Goal: Transaction & Acquisition: Purchase product/service

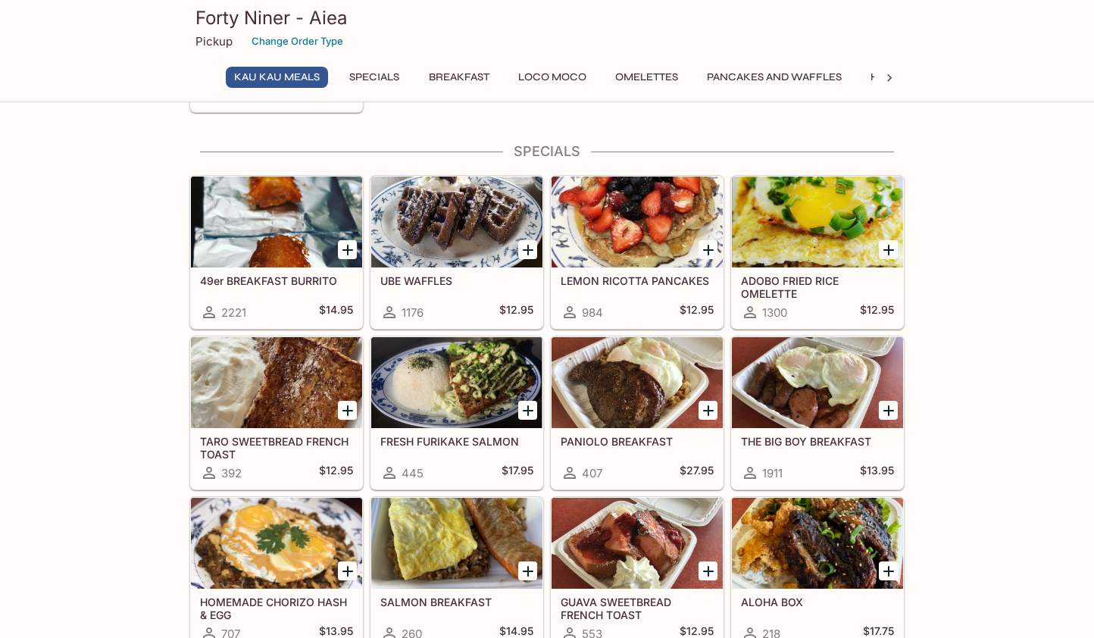
scroll to position [202, 0]
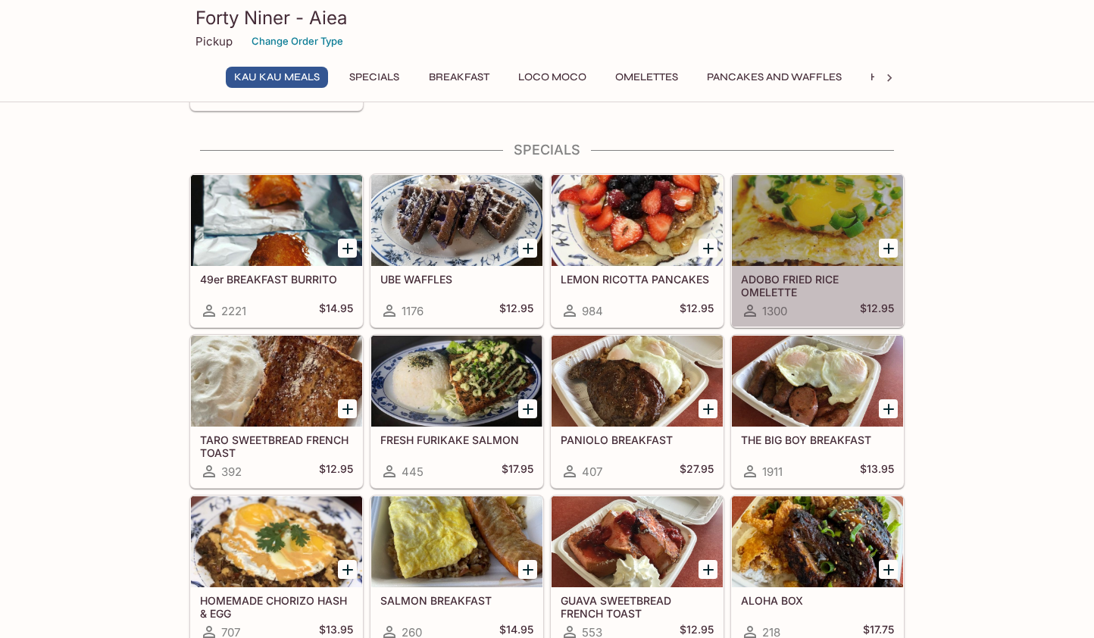
click at [828, 230] on div at bounding box center [817, 220] width 171 height 91
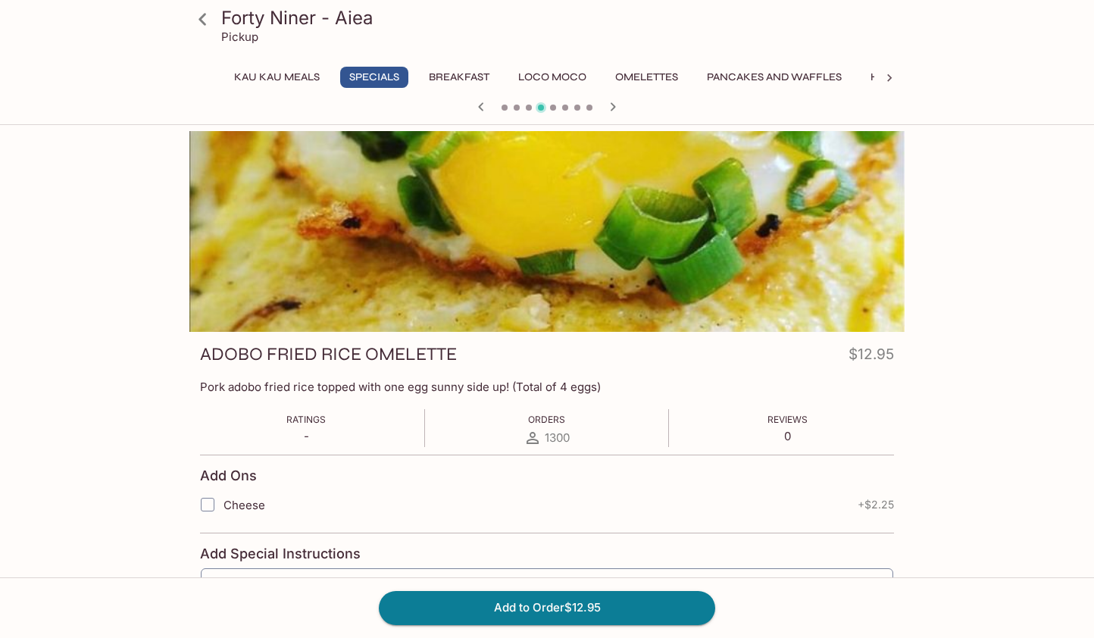
click at [450, 77] on button "Breakfast" at bounding box center [459, 77] width 77 height 21
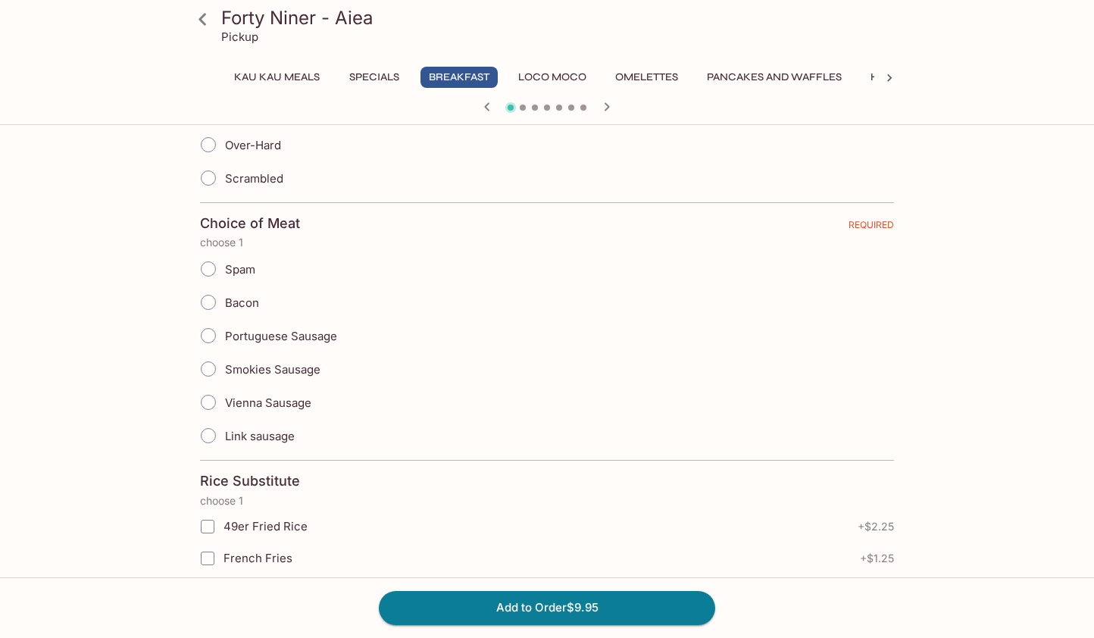
scroll to position [477, 0]
click at [390, 330] on div "Portuguese Sausage" at bounding box center [547, 334] width 694 height 33
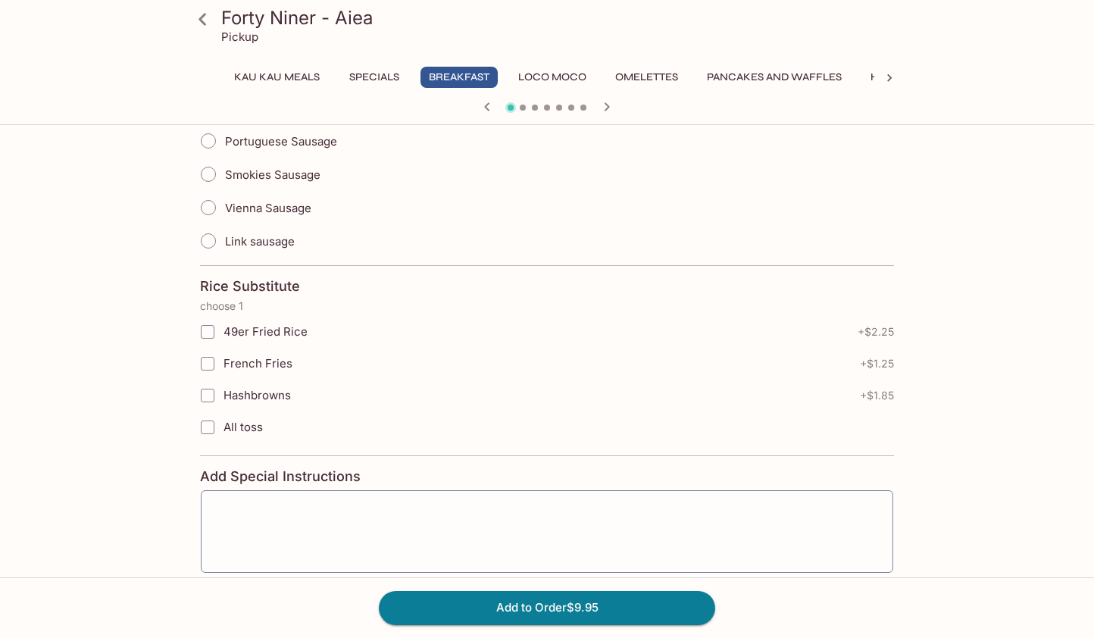
scroll to position [652, 0]
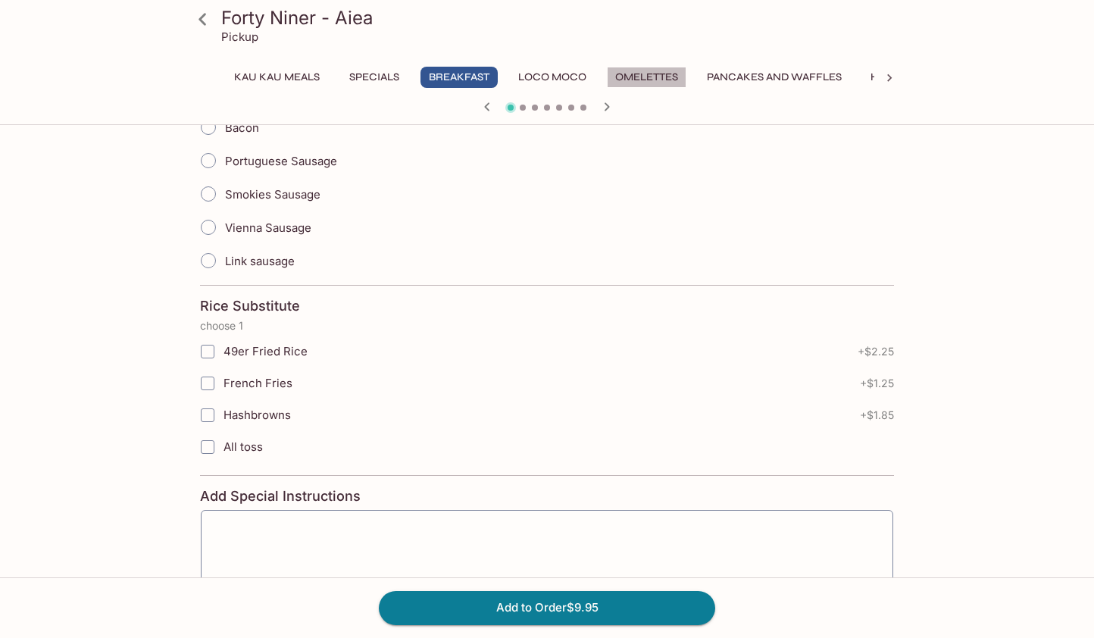
click at [660, 71] on button "Omelettes" at bounding box center [647, 77] width 80 height 21
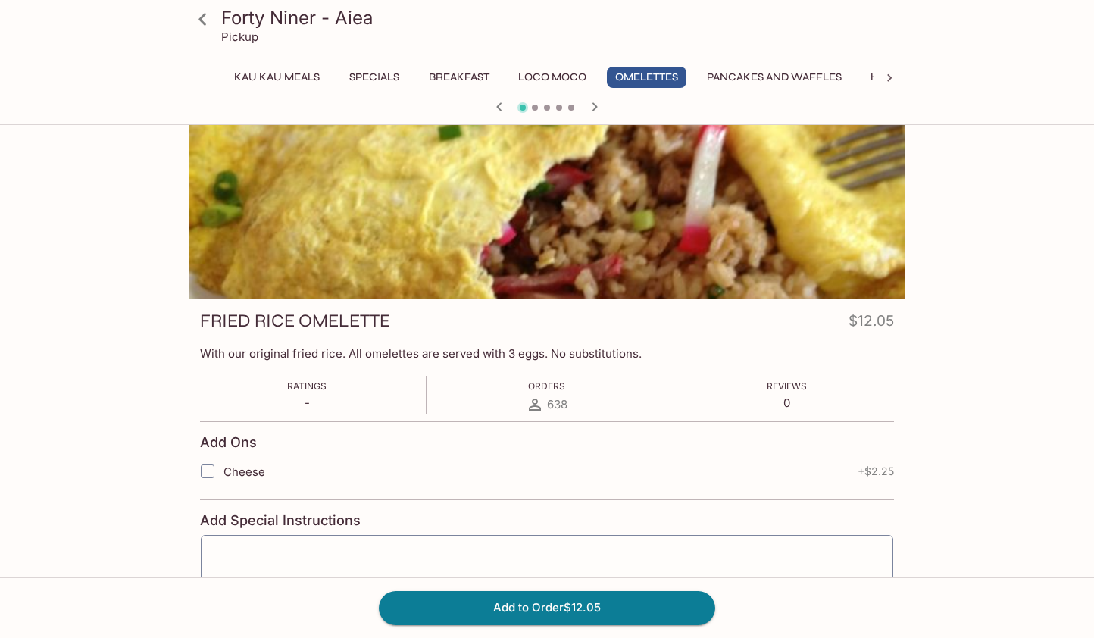
scroll to position [0, 0]
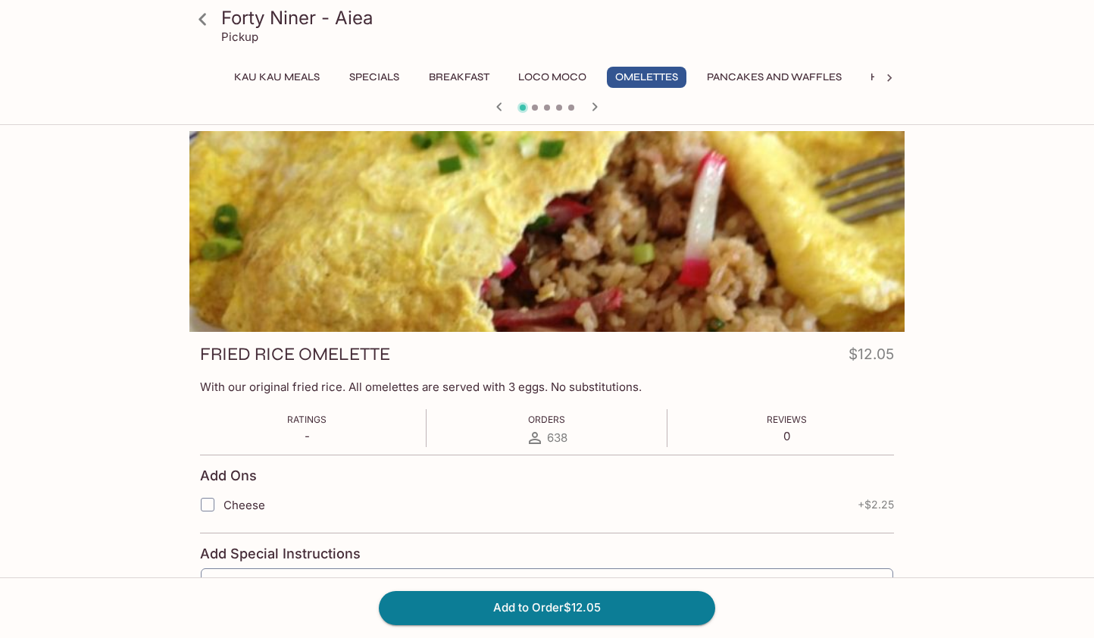
click at [783, 70] on button "Pancakes and Waffles" at bounding box center [775, 77] width 152 height 21
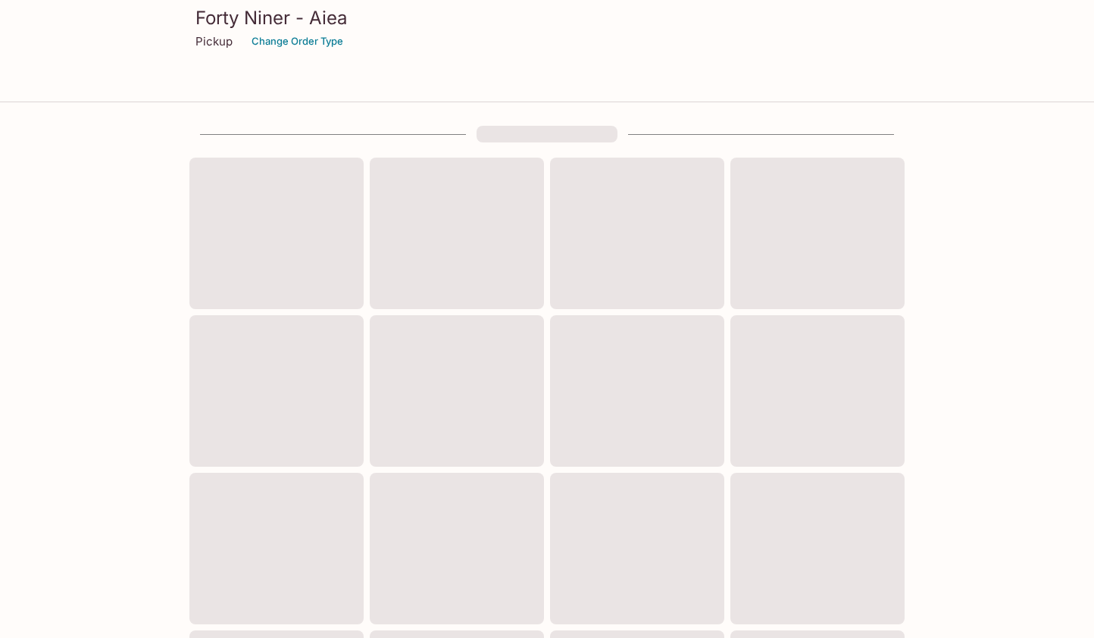
scroll to position [202, 0]
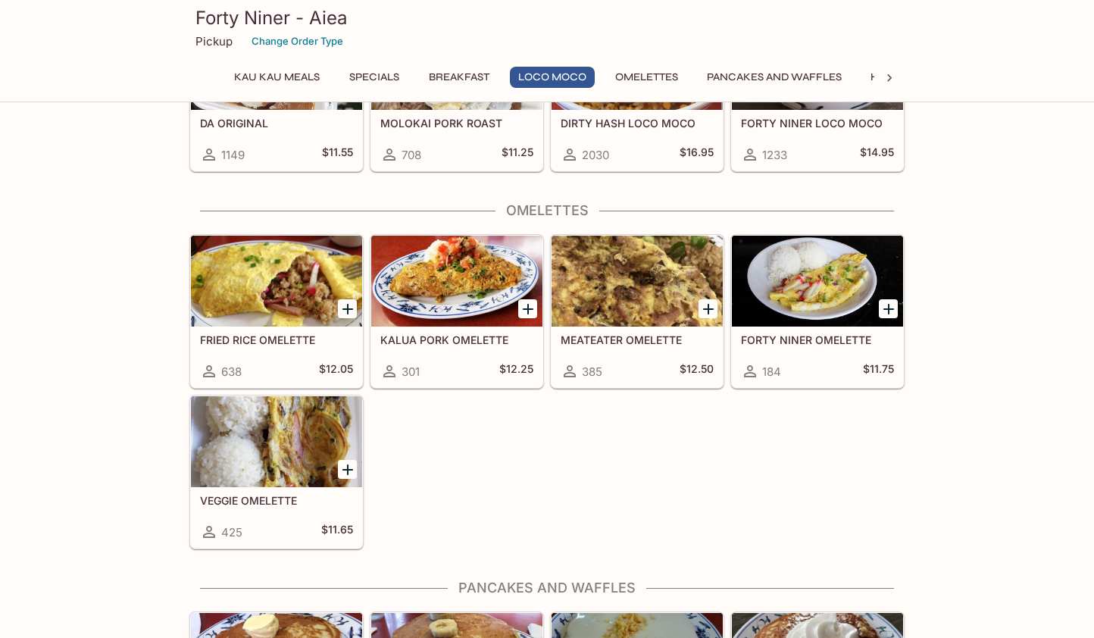
scroll to position [1275, 0]
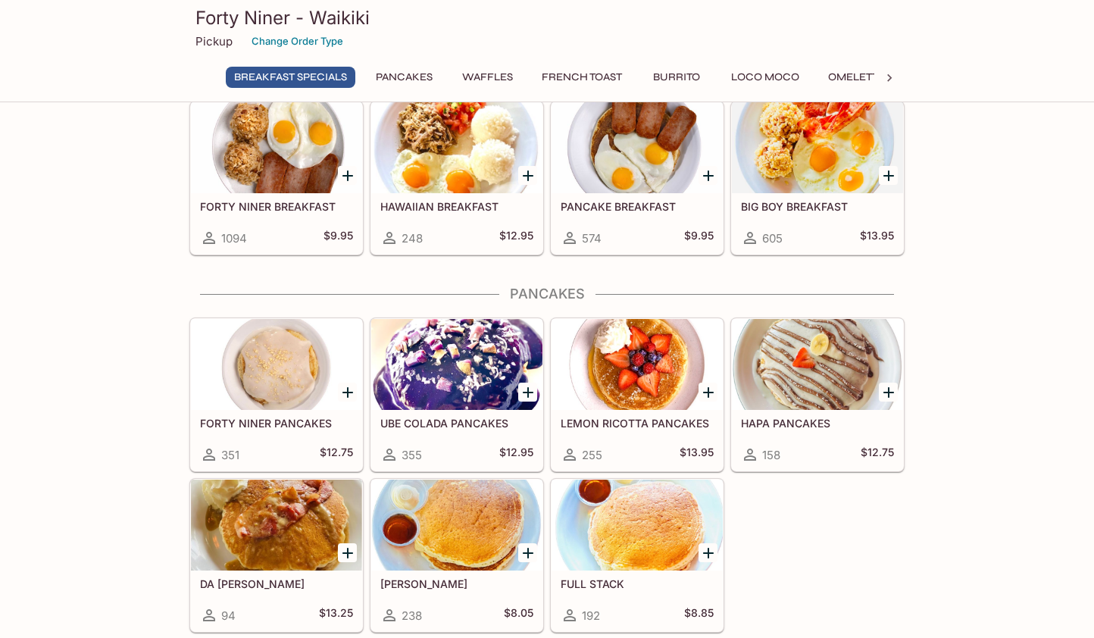
scroll to position [37, 0]
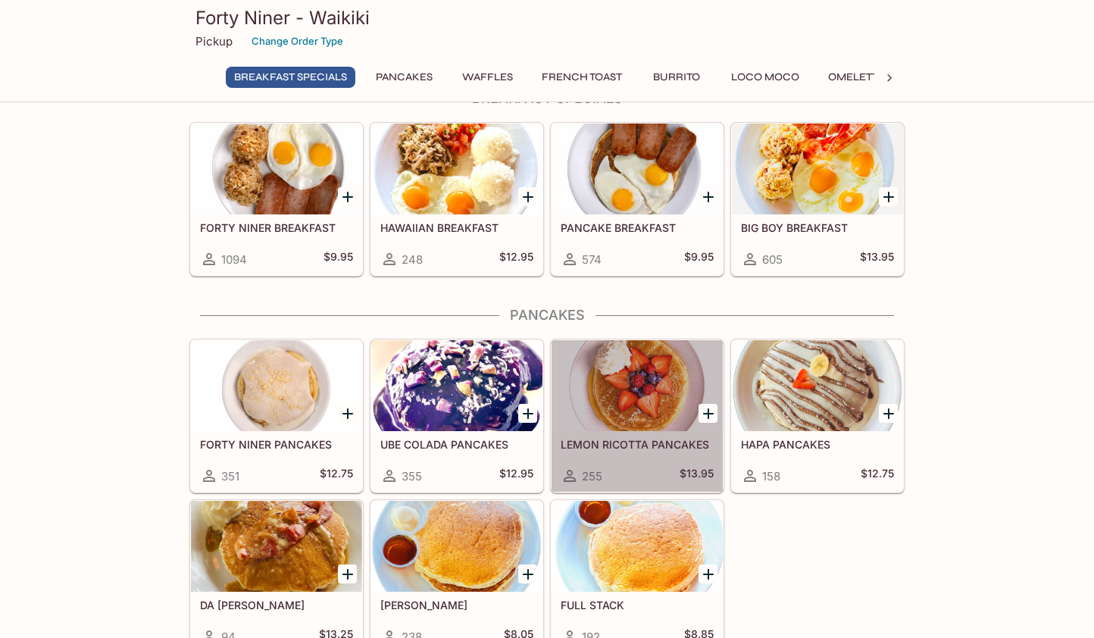
click at [651, 402] on div at bounding box center [637, 385] width 171 height 91
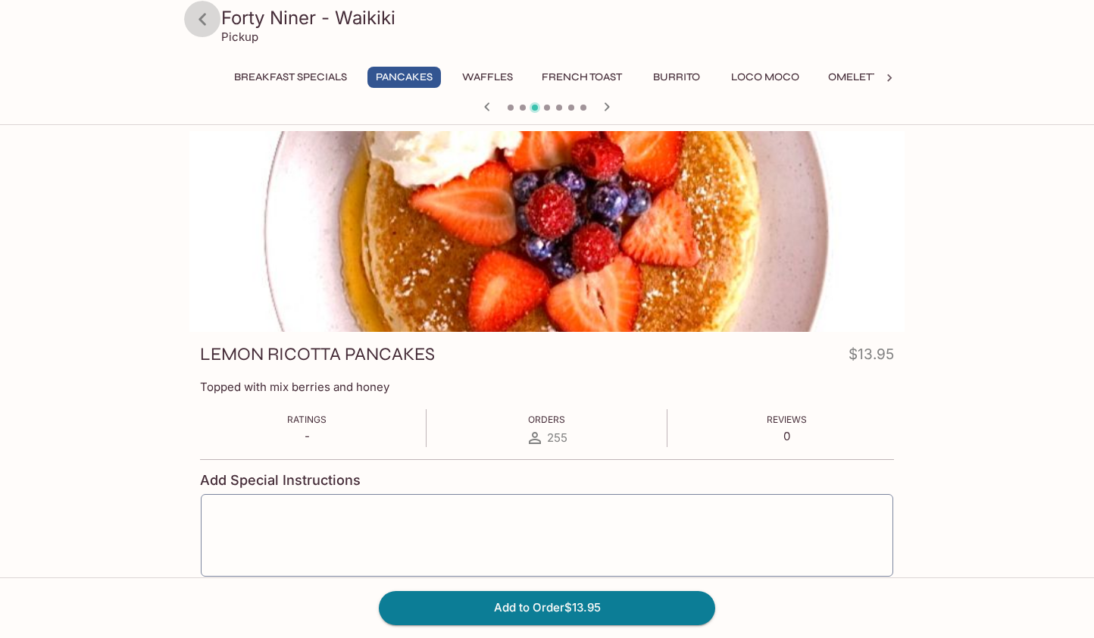
click at [202, 18] on icon at bounding box center [202, 19] width 27 height 27
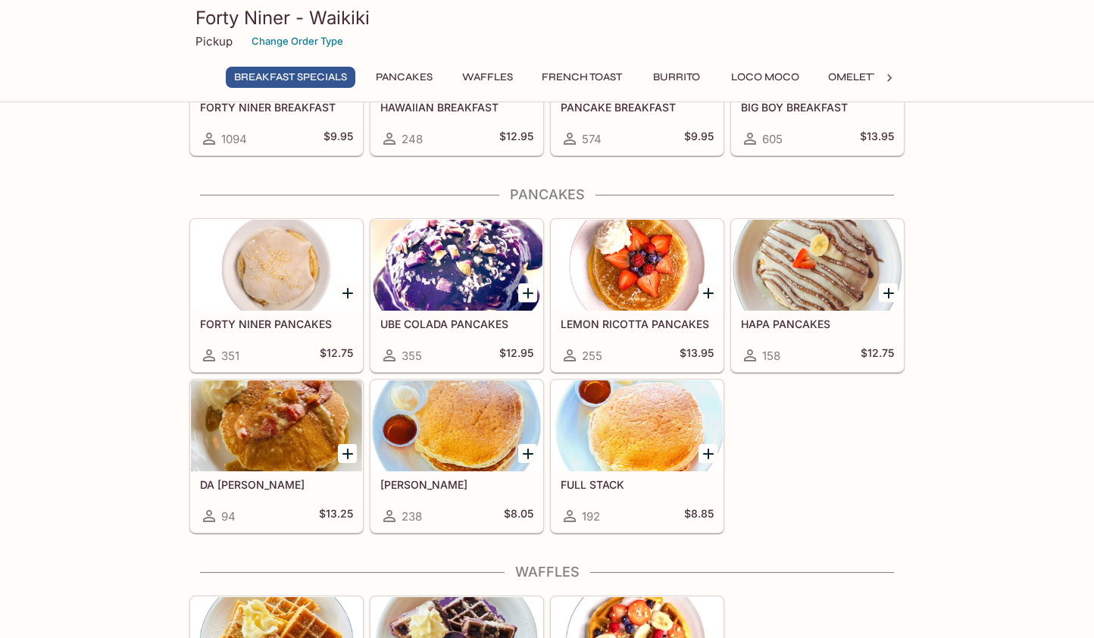
scroll to position [159, 0]
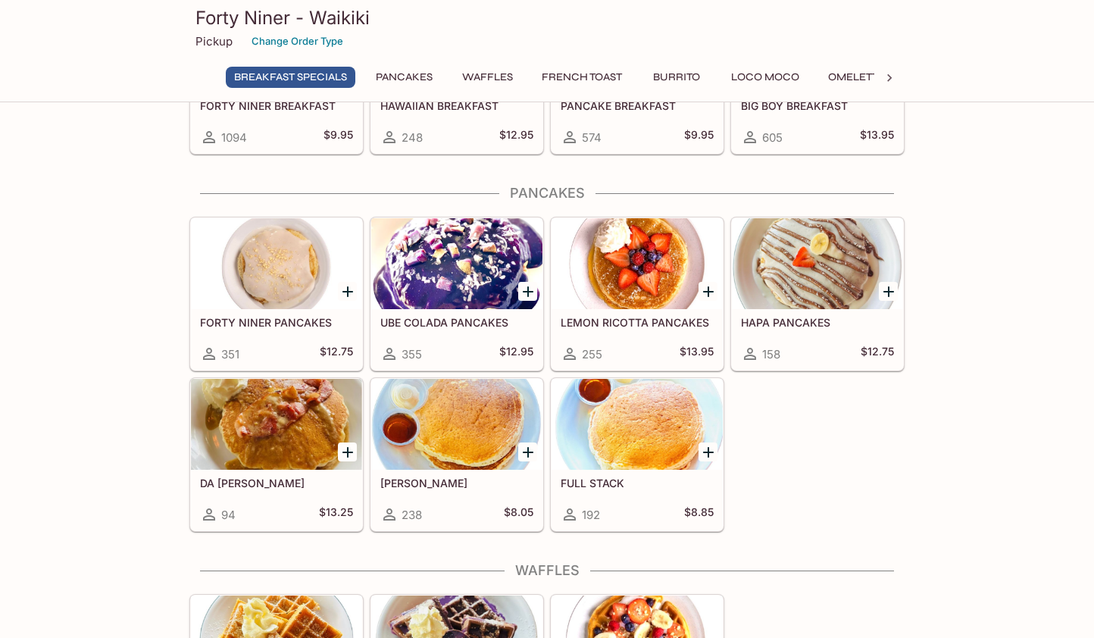
click at [501, 433] on div at bounding box center [456, 424] width 171 height 91
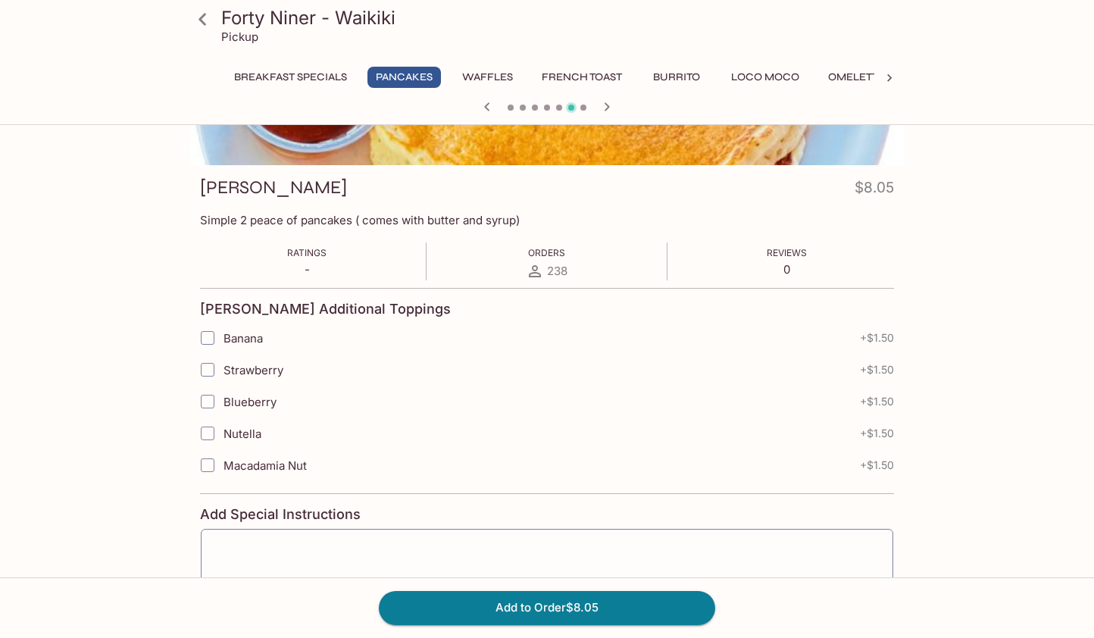
scroll to position [175, 0]
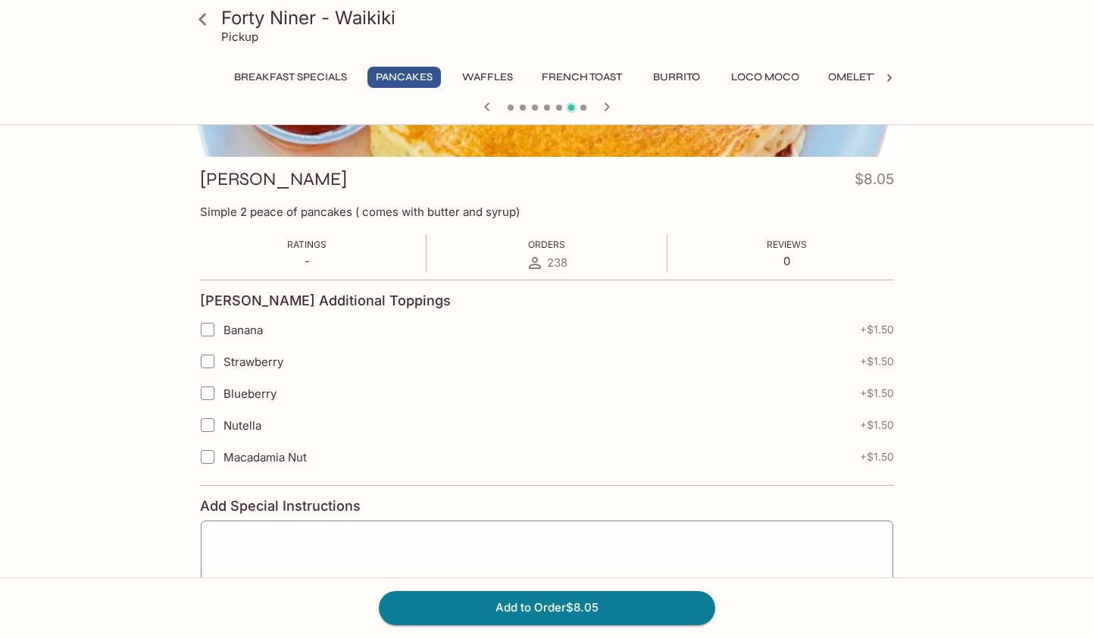
click at [201, 322] on input "Banana" at bounding box center [207, 330] width 30 height 30
click at [205, 327] on input "Banana" at bounding box center [207, 330] width 30 height 30
checkbox input "true"
click at [203, 362] on input "Strawberry" at bounding box center [207, 361] width 30 height 30
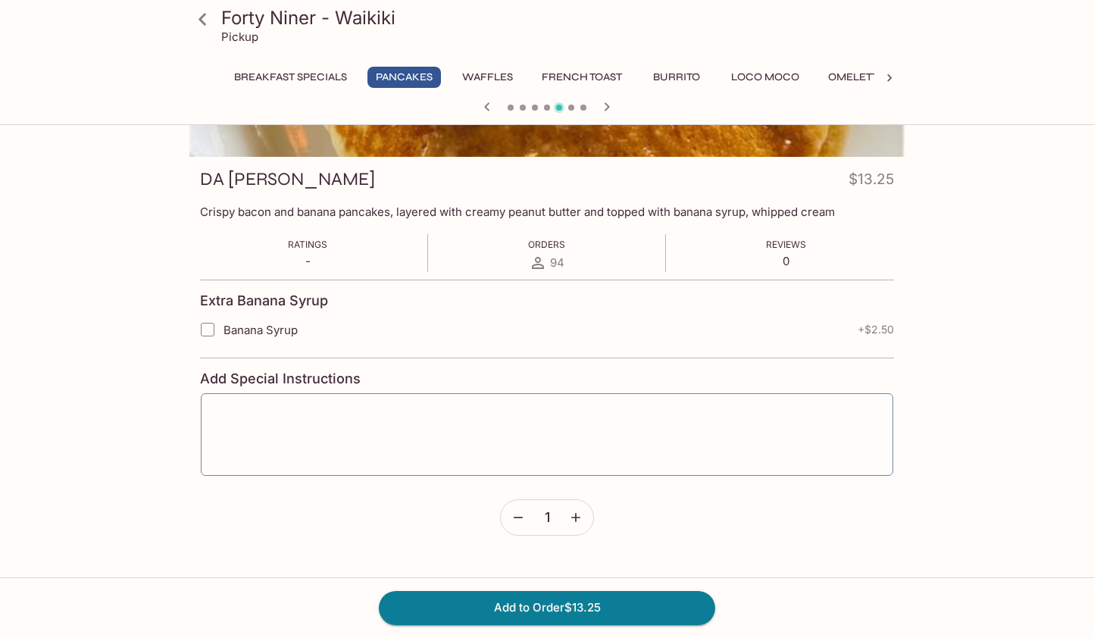
click at [199, 17] on icon at bounding box center [203, 19] width 8 height 12
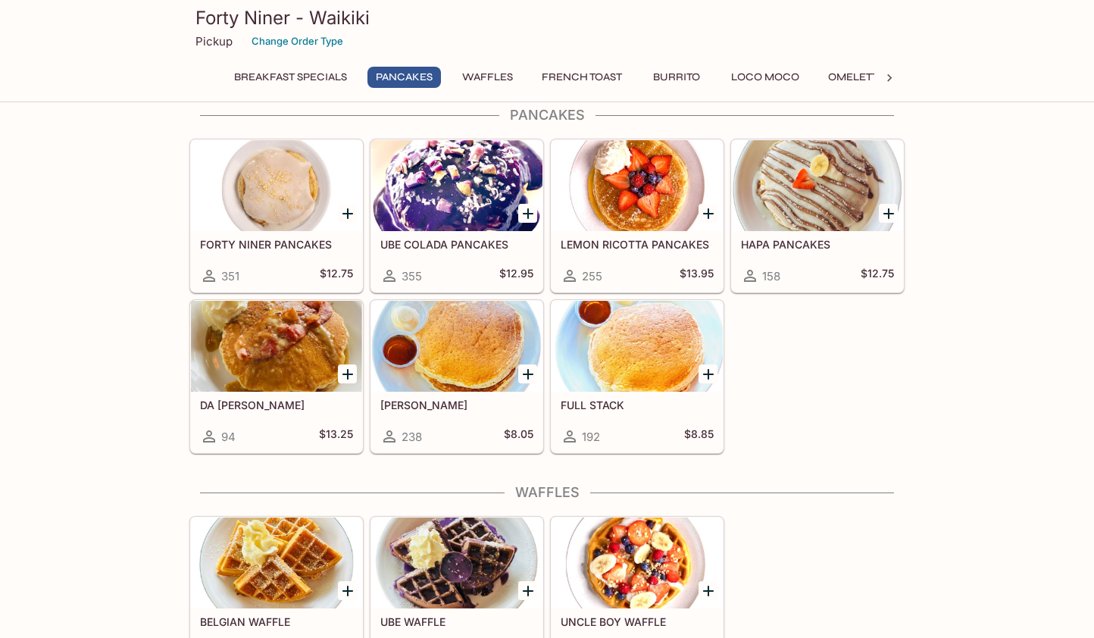
scroll to position [239, 0]
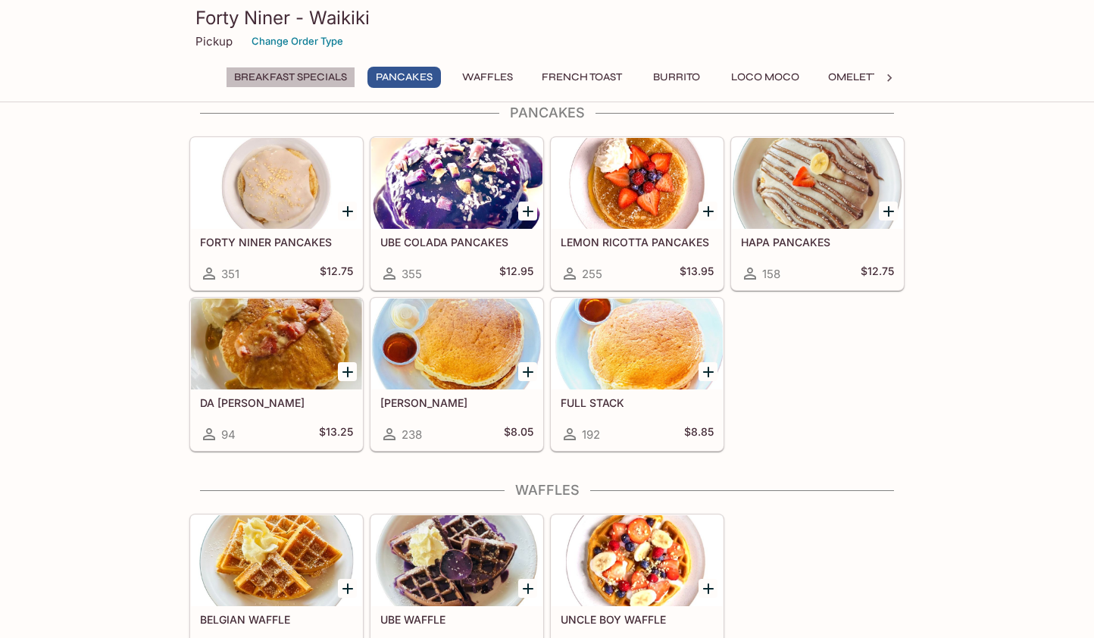
click at [302, 75] on button "Breakfast Specials" at bounding box center [291, 77] width 130 height 21
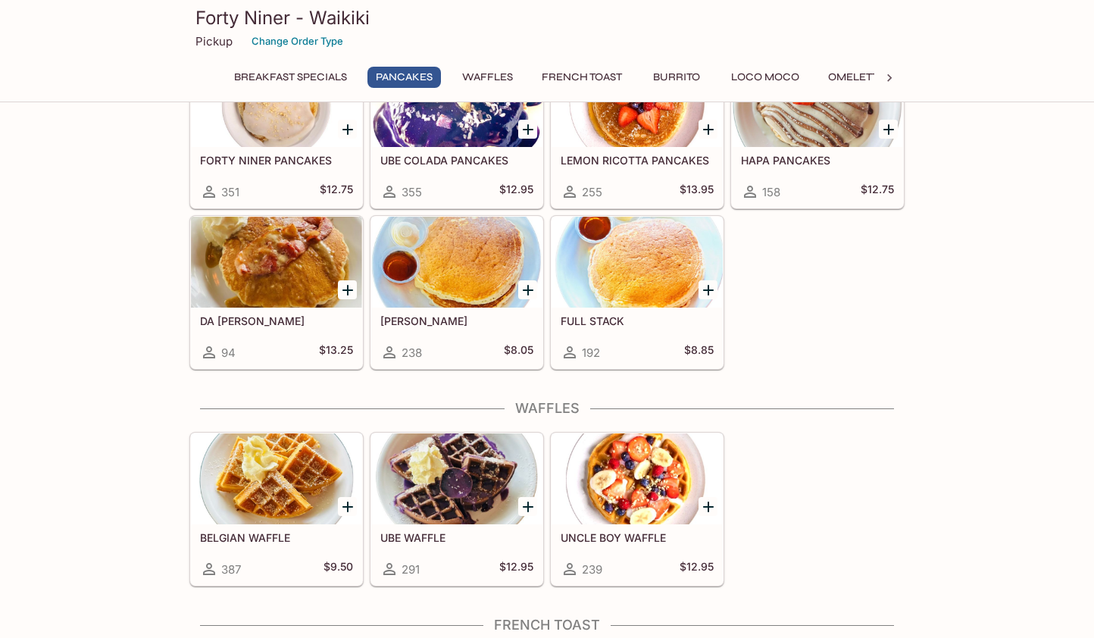
scroll to position [315, 0]
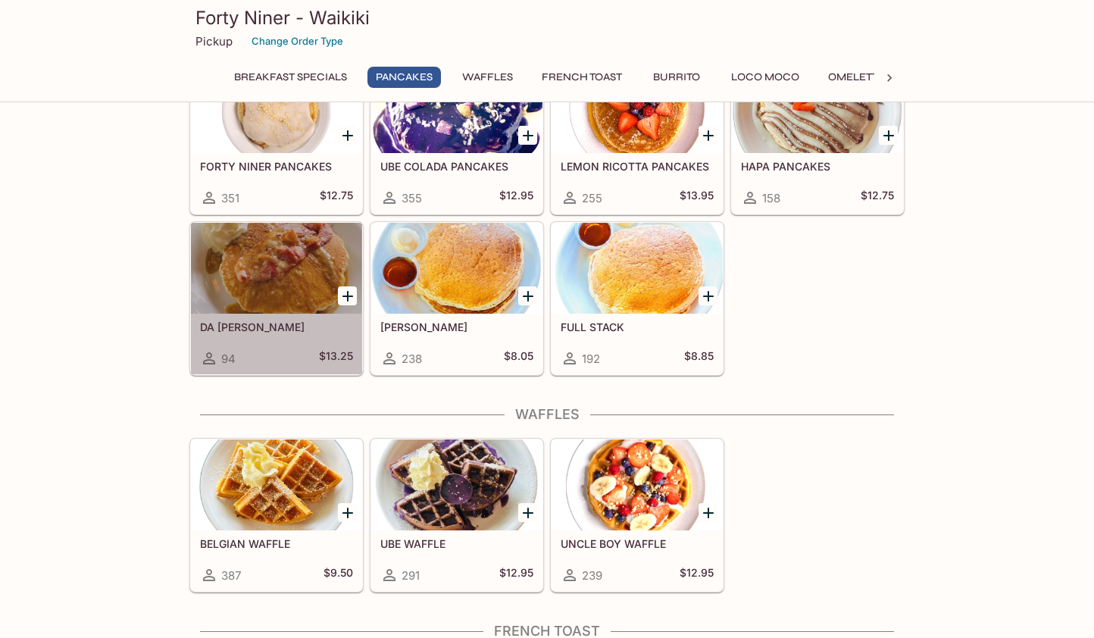
click at [293, 290] on div at bounding box center [276, 268] width 171 height 91
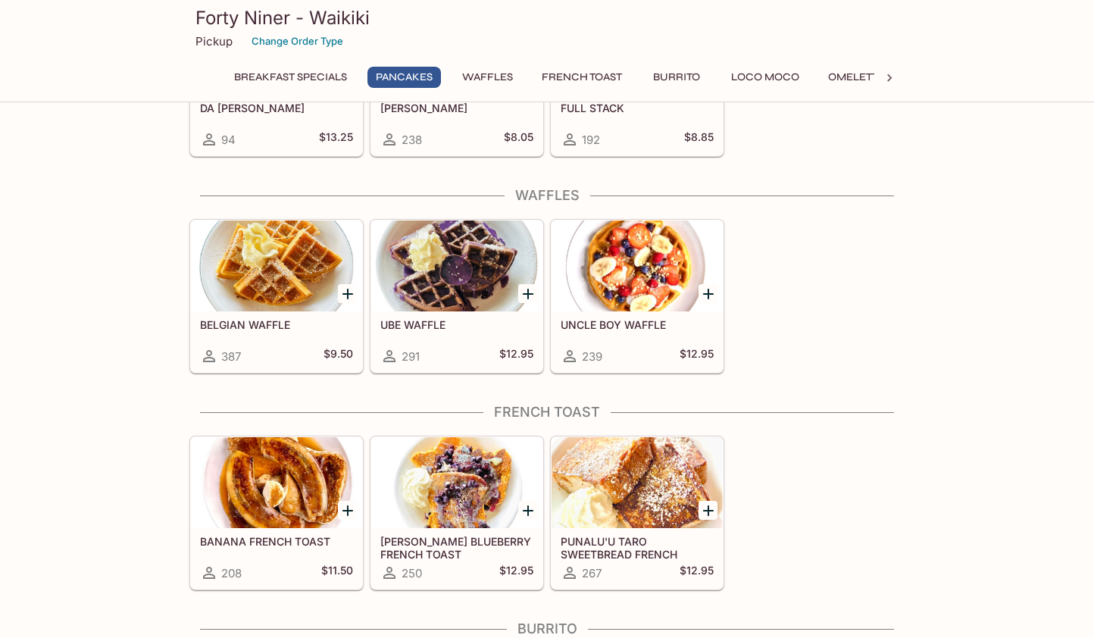
scroll to position [542, 0]
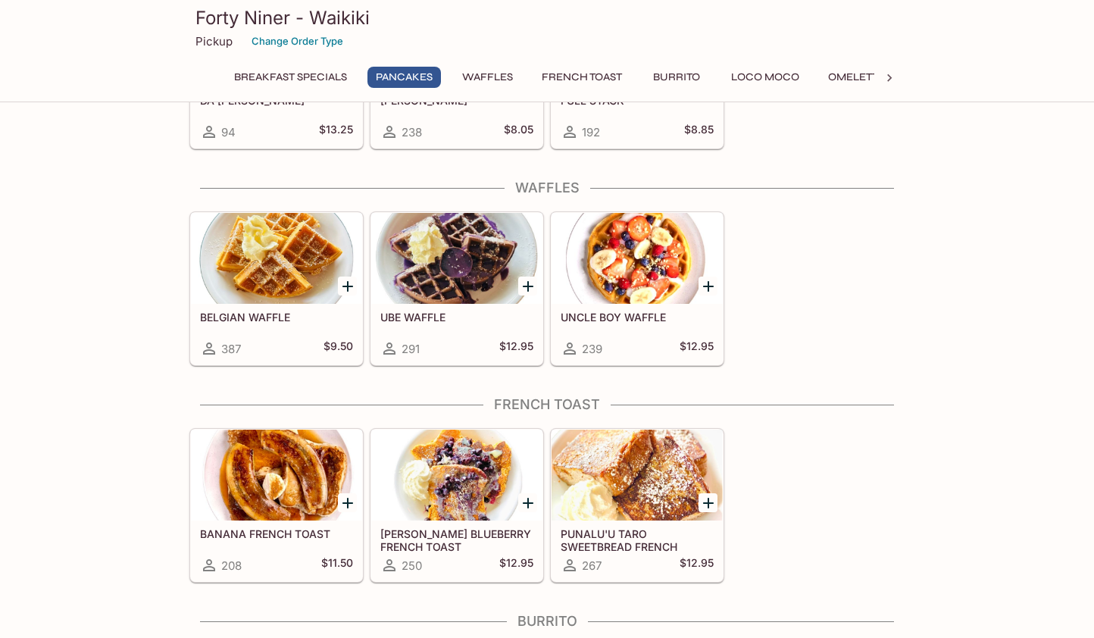
click at [437, 479] on div at bounding box center [456, 475] width 171 height 91
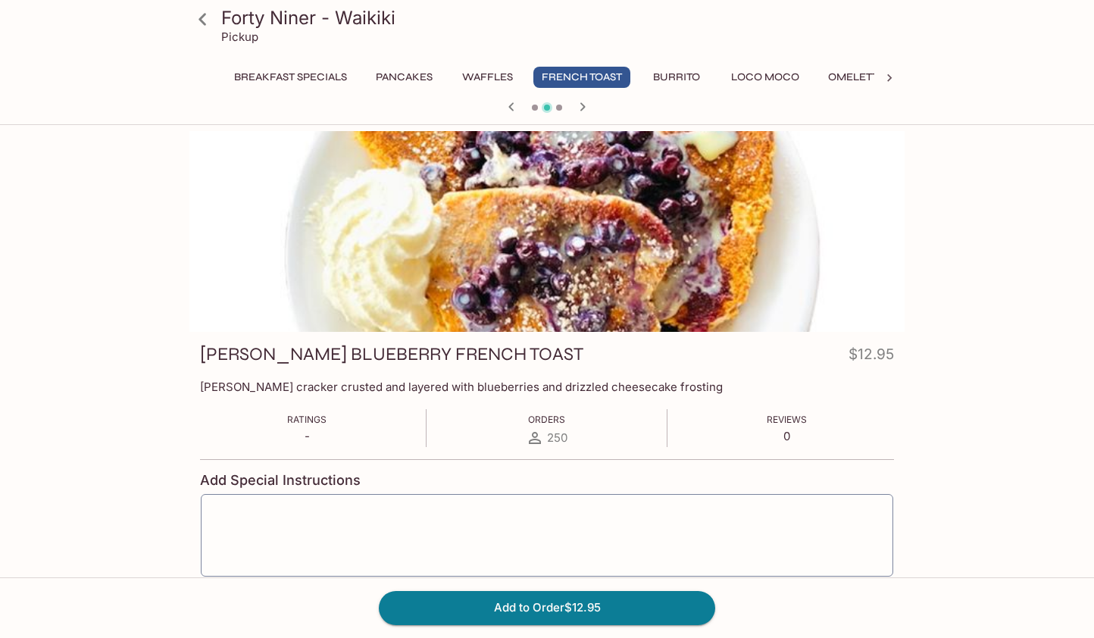
click at [205, 13] on icon at bounding box center [203, 19] width 8 height 12
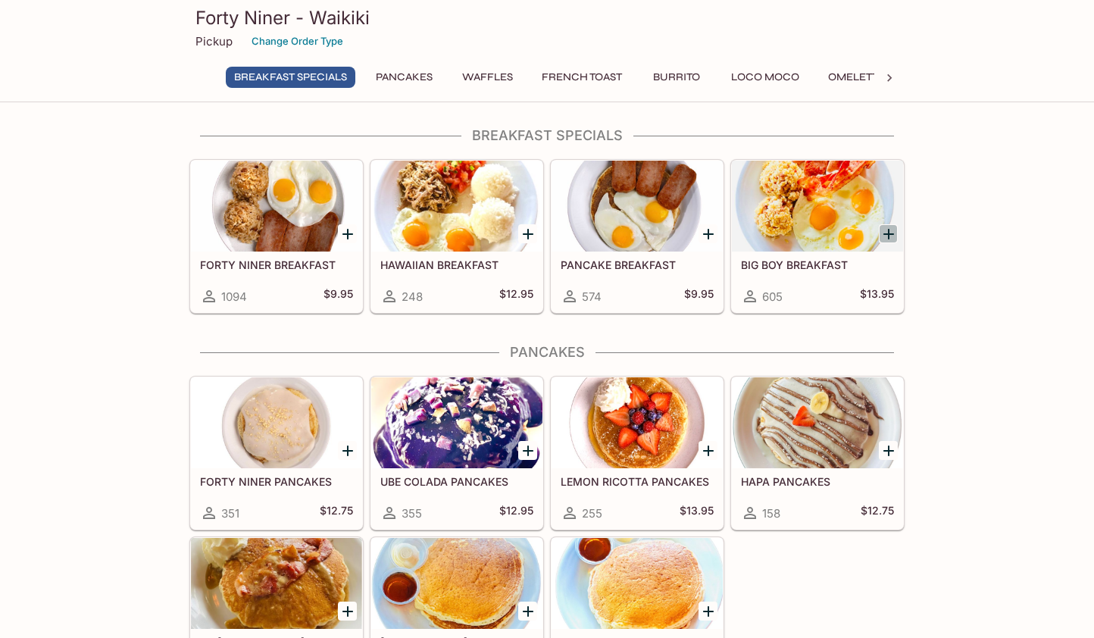
click at [884, 232] on icon "Add BIG BOY BREAKFAST" at bounding box center [889, 234] width 18 height 18
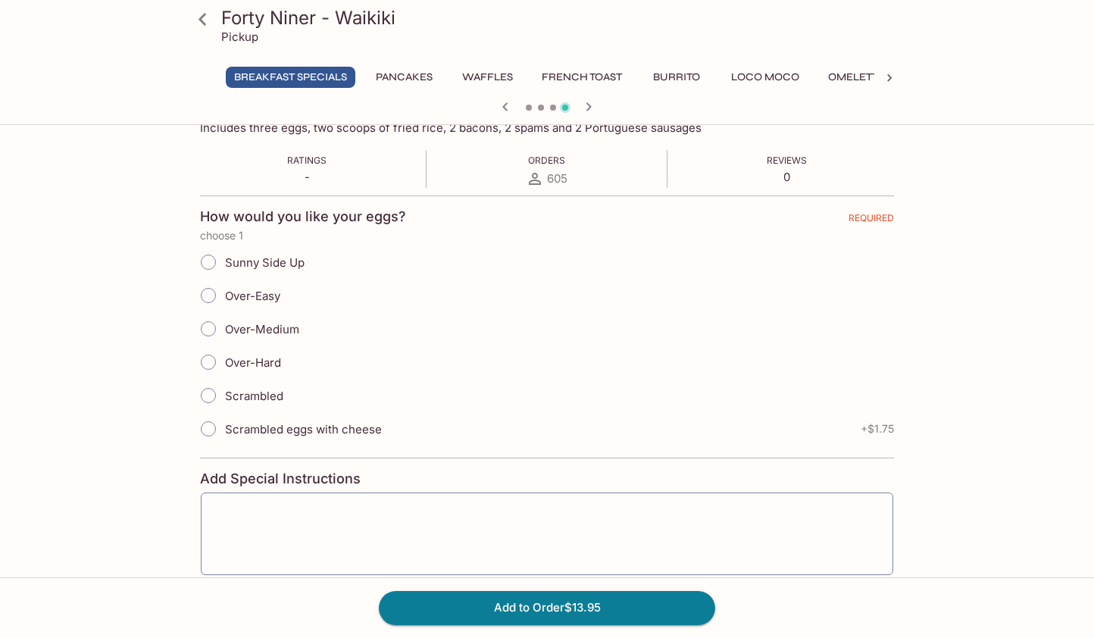
scroll to position [258, 0]
click at [207, 390] on input "Scrambled" at bounding box center [208, 396] width 32 height 32
radio input "true"
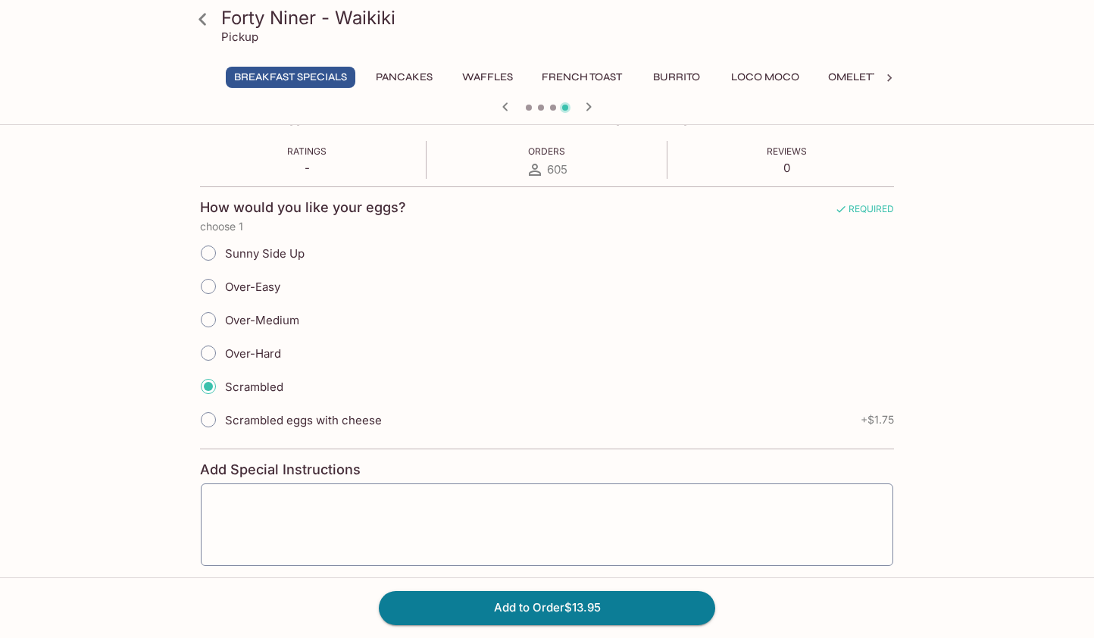
scroll to position [268, 0]
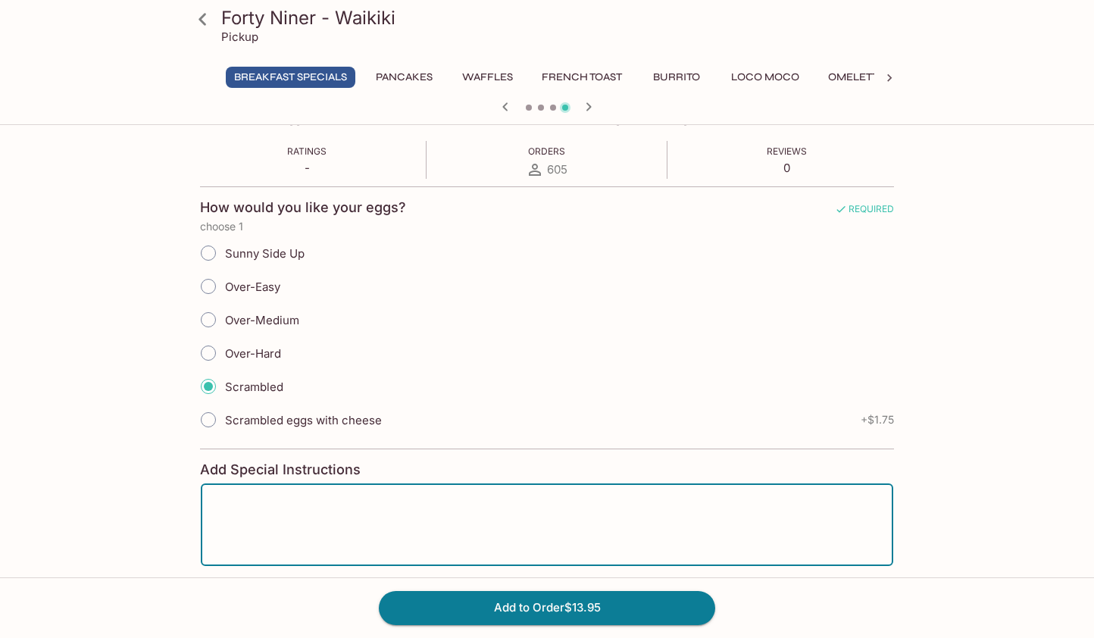
click at [303, 515] on textarea at bounding box center [546, 525] width 671 height 58
type textarea "REPLACE SPAM WITH BACON OR SAUSAGE"
click at [214, 500] on textarea "REPLACE SPAM WITH BACON OR SAUSAGE" at bounding box center [546, 525] width 671 height 58
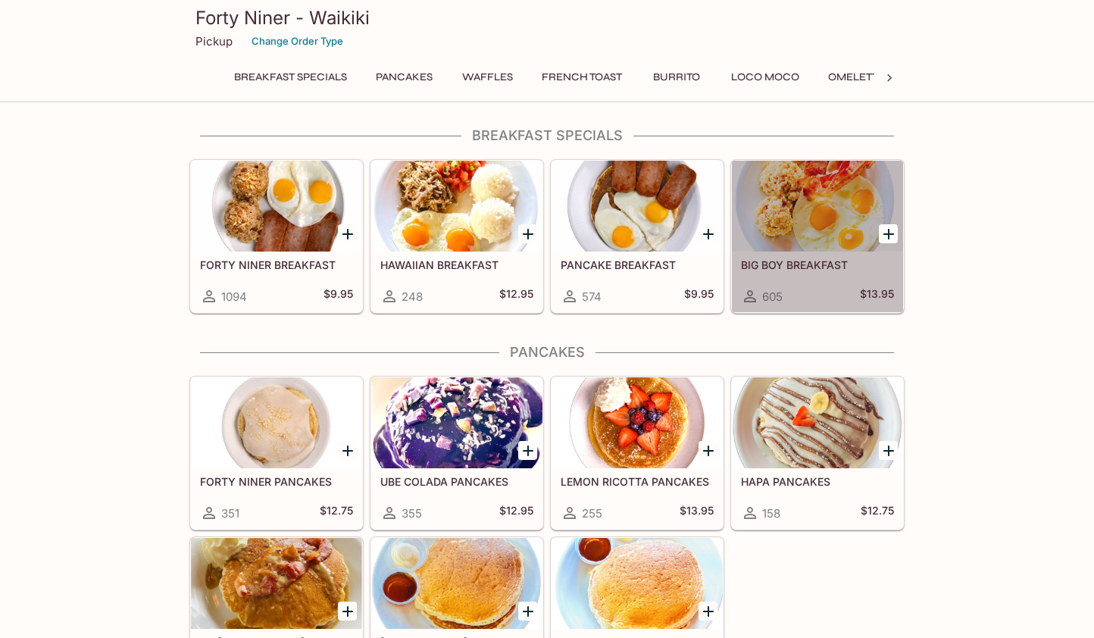
click at [796, 240] on div at bounding box center [817, 206] width 171 height 91
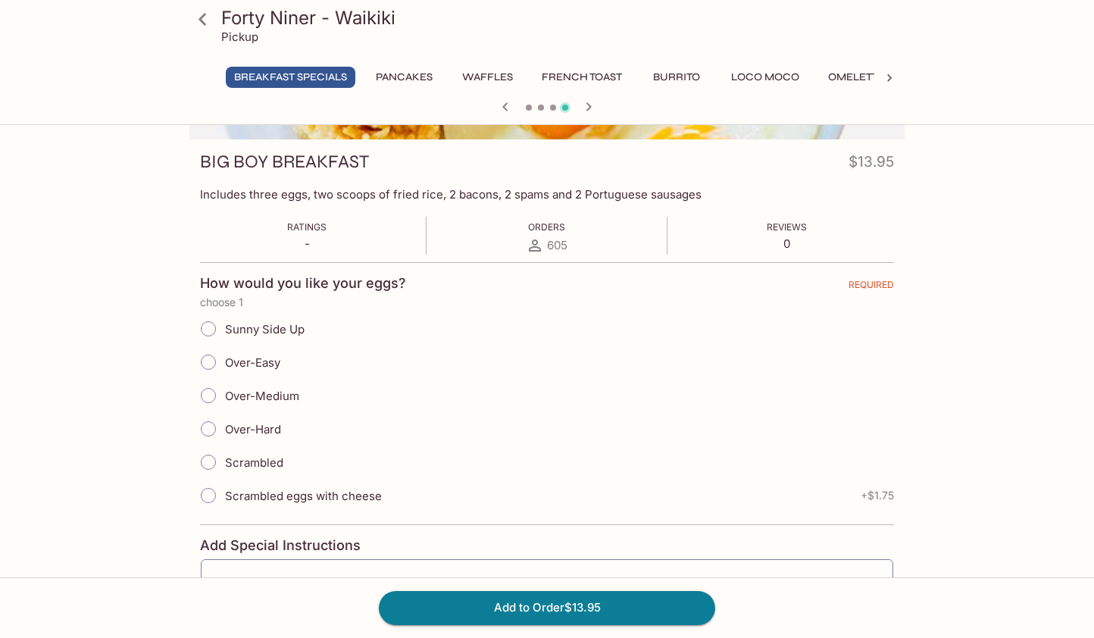
scroll to position [202, 0]
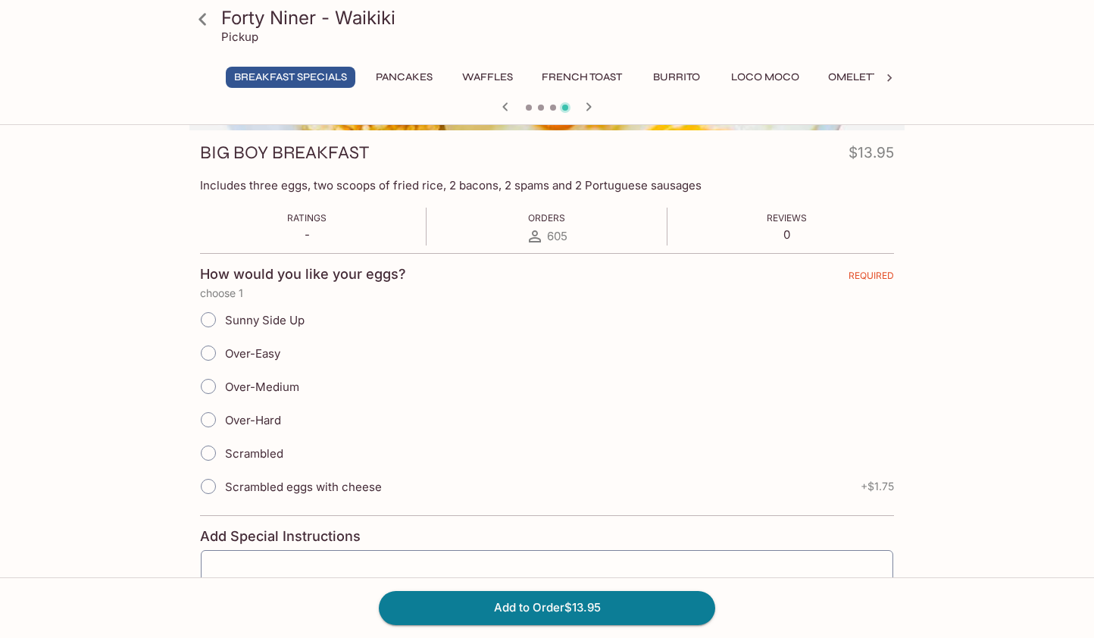
click at [209, 449] on input "Scrambled" at bounding box center [208, 453] width 32 height 32
radio input "true"
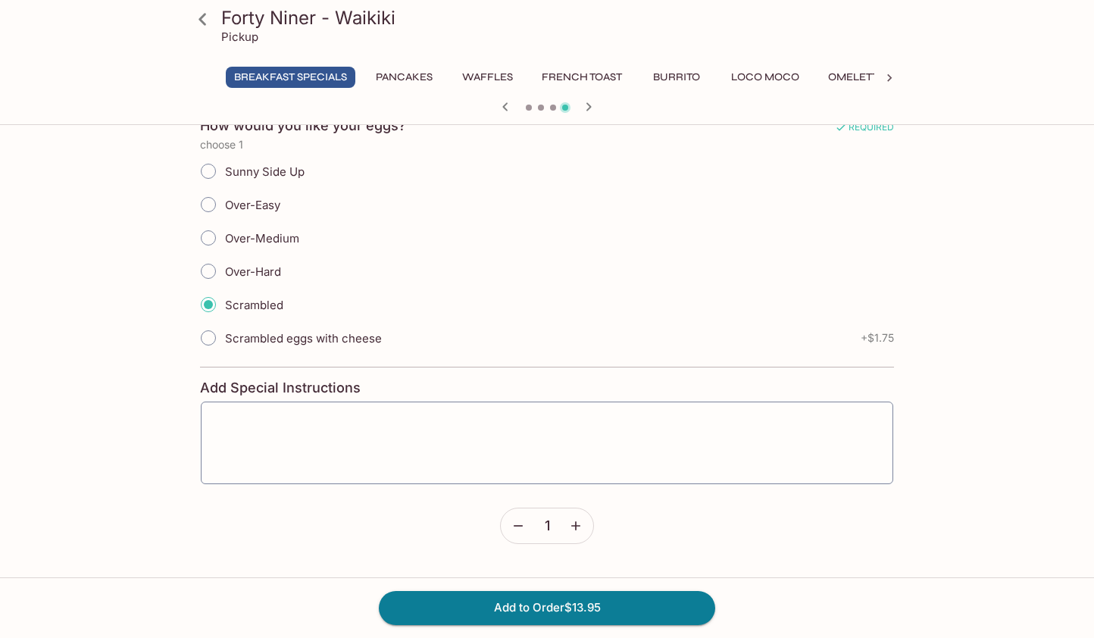
scroll to position [369, 0]
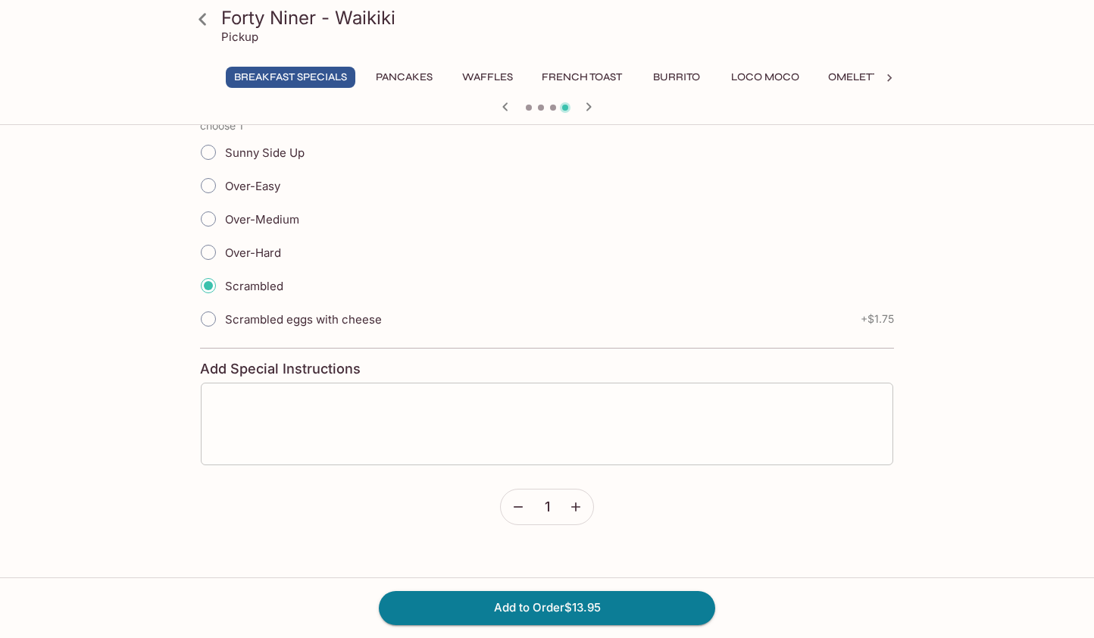
click at [351, 428] on textarea at bounding box center [546, 425] width 671 height 58
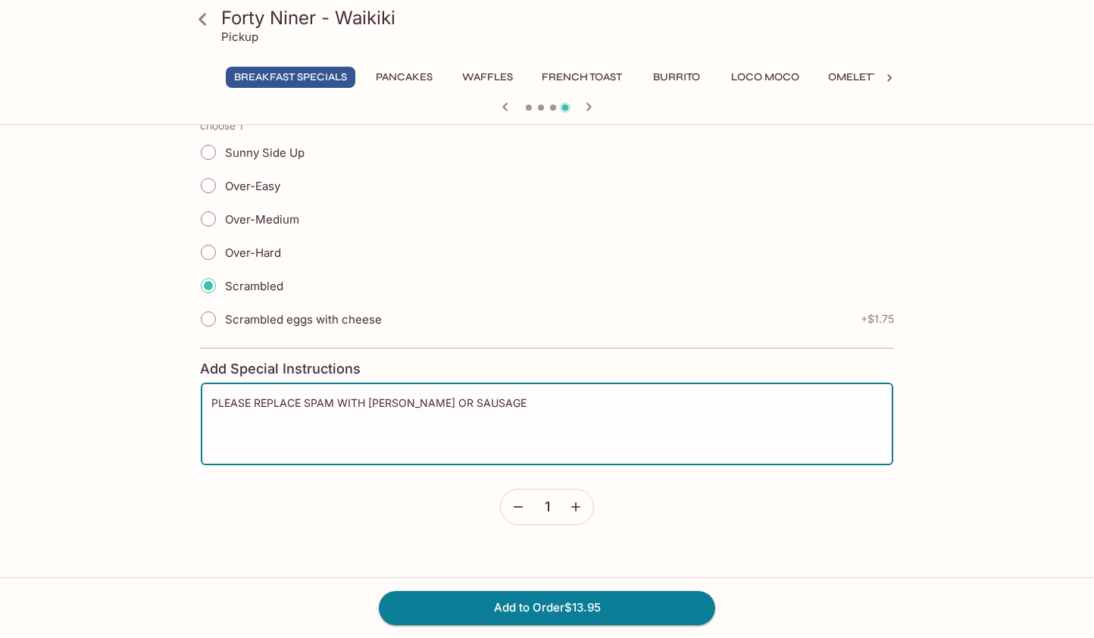
click at [441, 407] on textarea "PLEASE REPLACE SPAM WITH [PERSON_NAME] OR SAUSAGE" at bounding box center [546, 425] width 671 height 58
click at [506, 408] on textarea "PLEASE REPLACE SPAM WITH [PERSON_NAME] OR SAUSAGE" at bounding box center [546, 425] width 671 height 58
click at [250, 400] on textarea "PLEASE REPLACE SPAM WITH [PERSON_NAME] OR SAUSAGE (" at bounding box center [546, 425] width 671 height 58
click at [206, 400] on div "PLEASE REPLACE SPAM WITH [PERSON_NAME] OR SAUSAGE ( x ​" at bounding box center [547, 424] width 694 height 84
click at [212, 402] on textarea "PLEASE REPLACE SPAM WITH [PERSON_NAME] OR SAUSAGE (" at bounding box center [546, 425] width 671 height 58
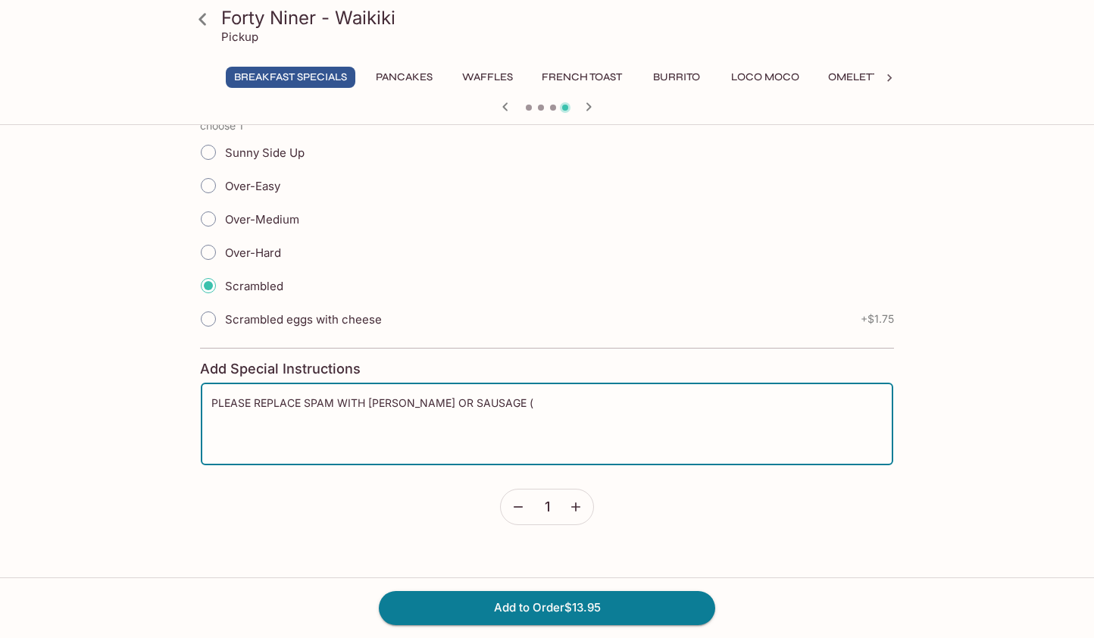
click at [492, 405] on textarea "PLEASE REPLACE SPAM WITH [PERSON_NAME] OR SAUSAGE (" at bounding box center [546, 425] width 671 height 58
click at [297, 402] on textarea "PLEASE REPLACE SPAM WITH [PERSON_NAME] OR SAUSAGE" at bounding box center [546, 425] width 671 height 58
click at [301, 402] on textarea "PLEASE REPLACE SPAM WITH [PERSON_NAME] OR SAUSAGE" at bounding box center [546, 425] width 671 height 58
click at [483, 402] on textarea "PLEASE REPLACE SPAM WITH [PERSON_NAME] OR SAUSAGE" at bounding box center [546, 425] width 671 height 58
type textarea "PLEASE REPLACE SPAM WITH [PERSON_NAME] OR SAUSAGE ,NO SPAM"
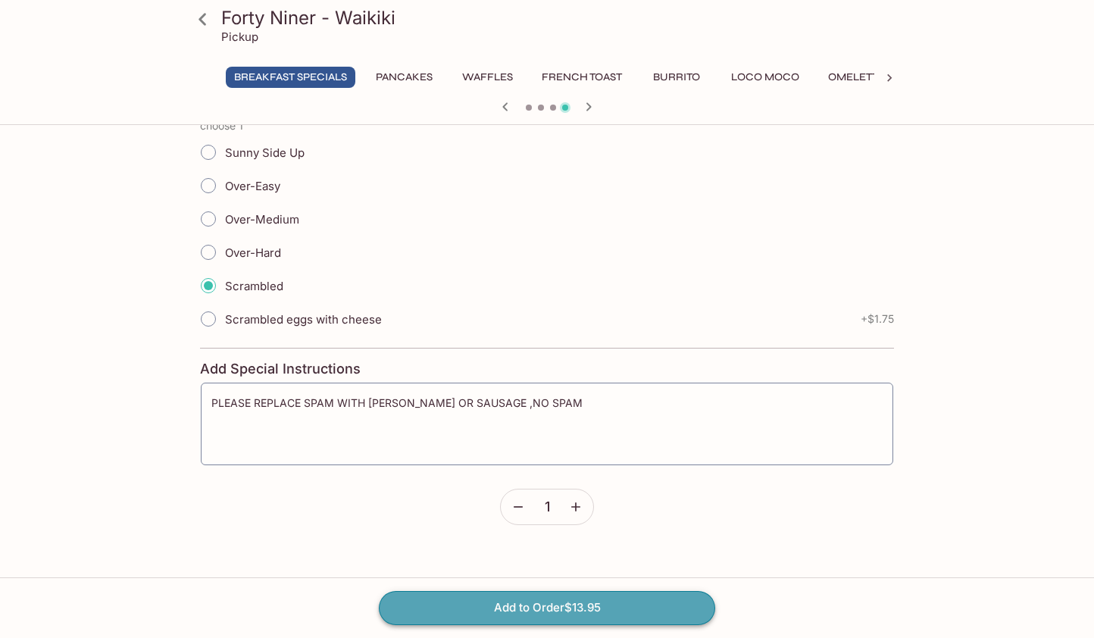
click at [531, 615] on button "Add to Order $13.95" at bounding box center [547, 607] width 336 height 33
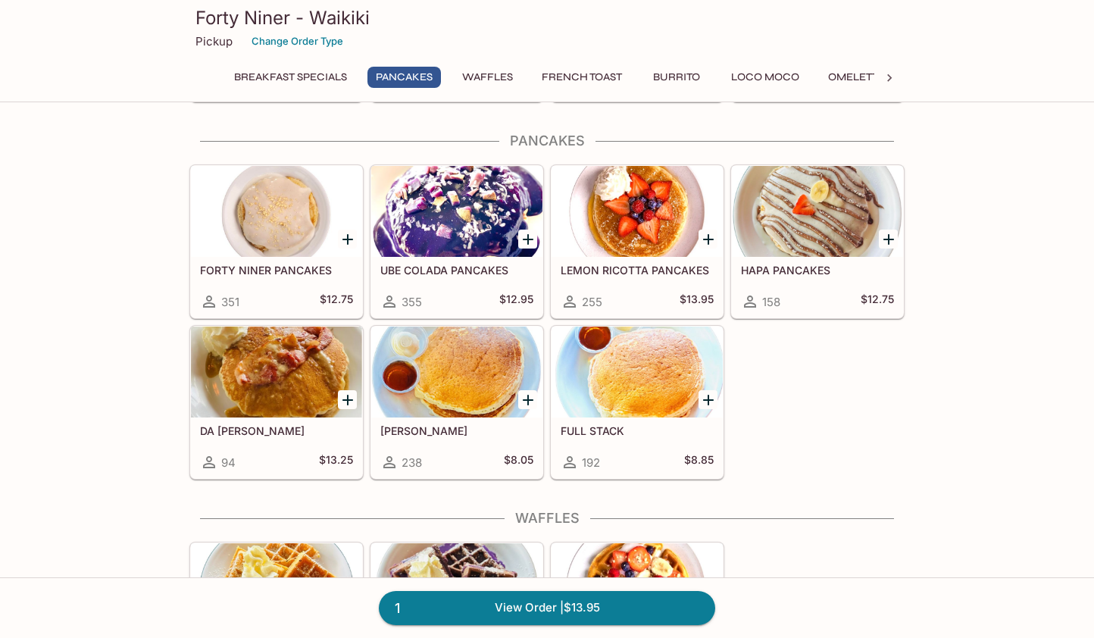
scroll to position [215, 0]
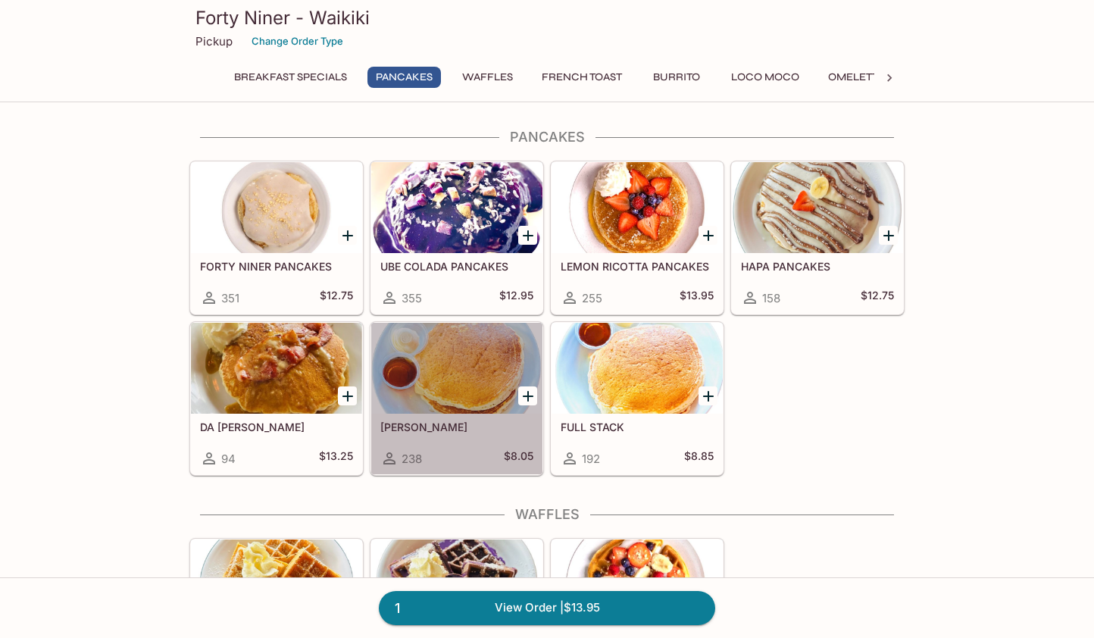
click at [482, 382] on div at bounding box center [456, 368] width 171 height 91
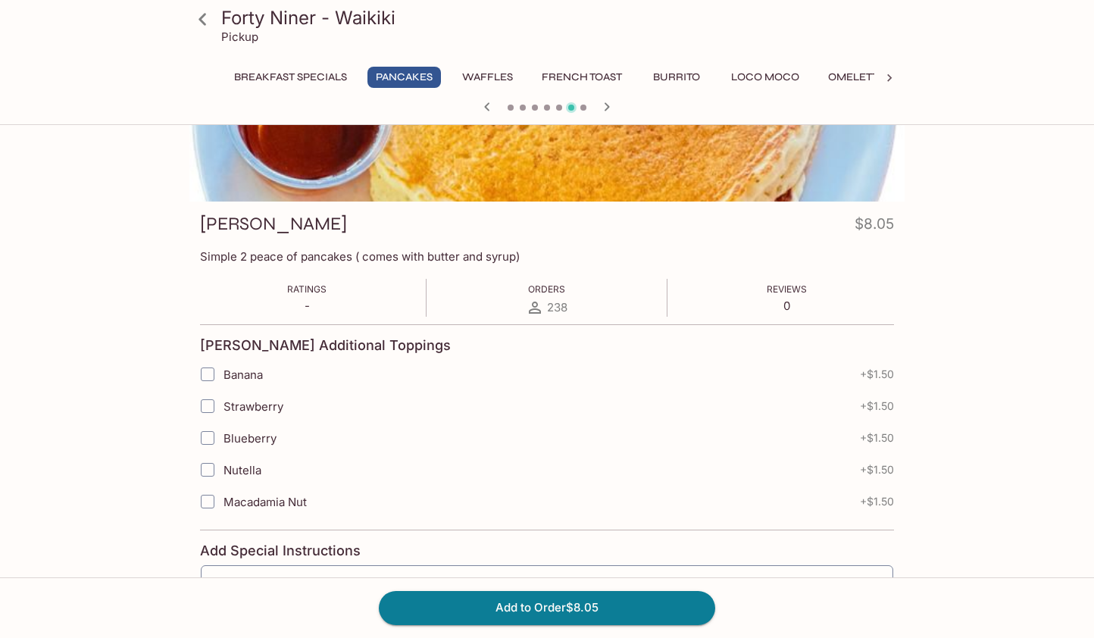
scroll to position [136, 0]
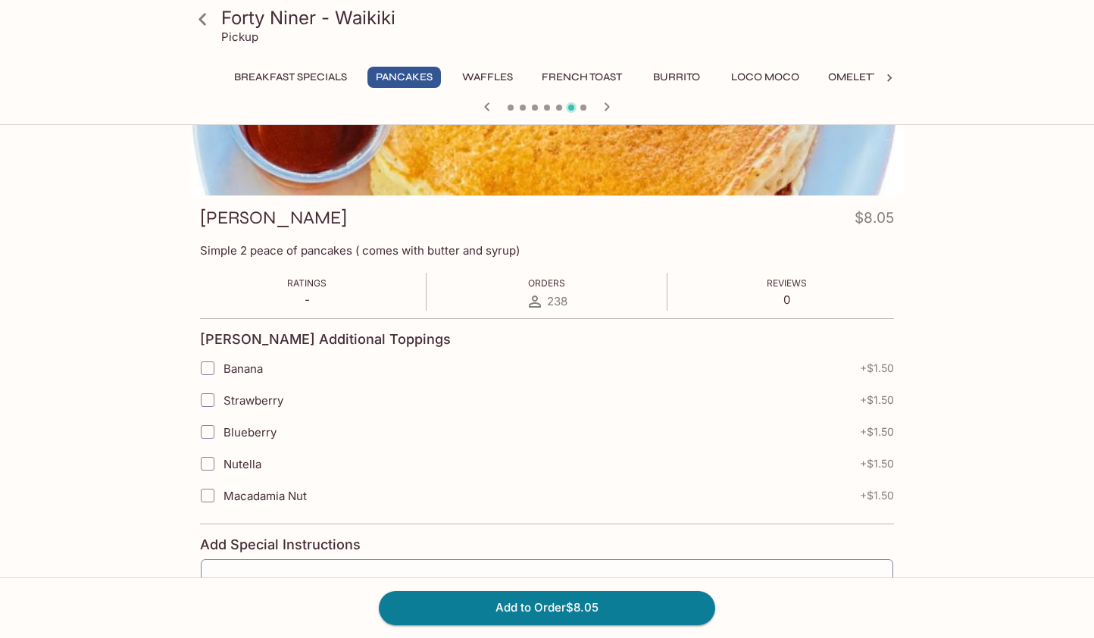
click at [202, 401] on input "Strawberry" at bounding box center [207, 400] width 30 height 30
checkbox input "true"
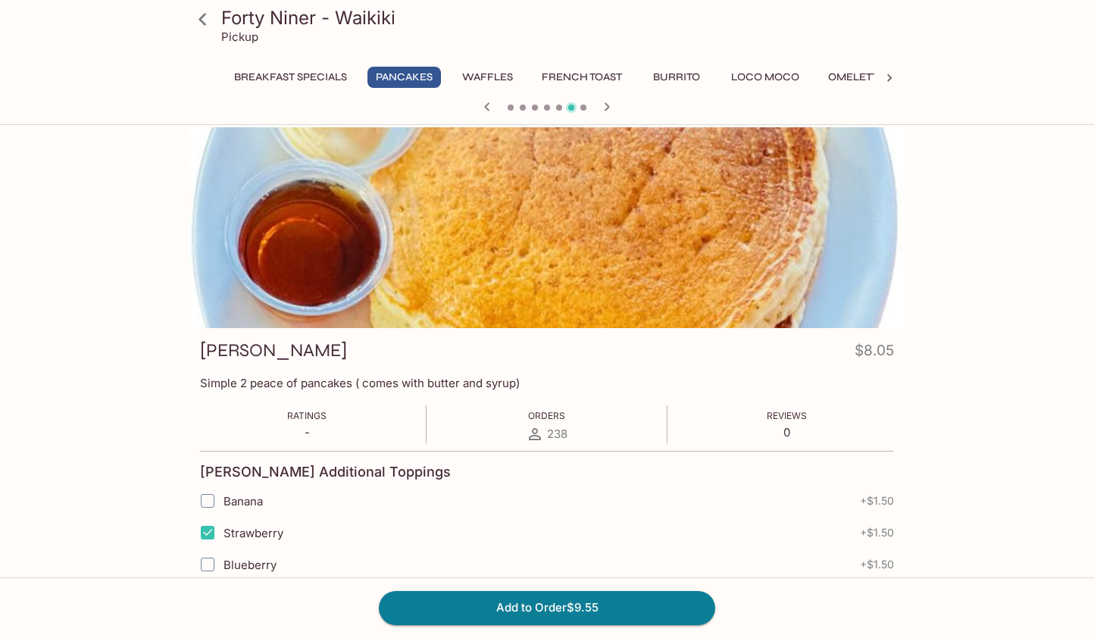
scroll to position [0, 0]
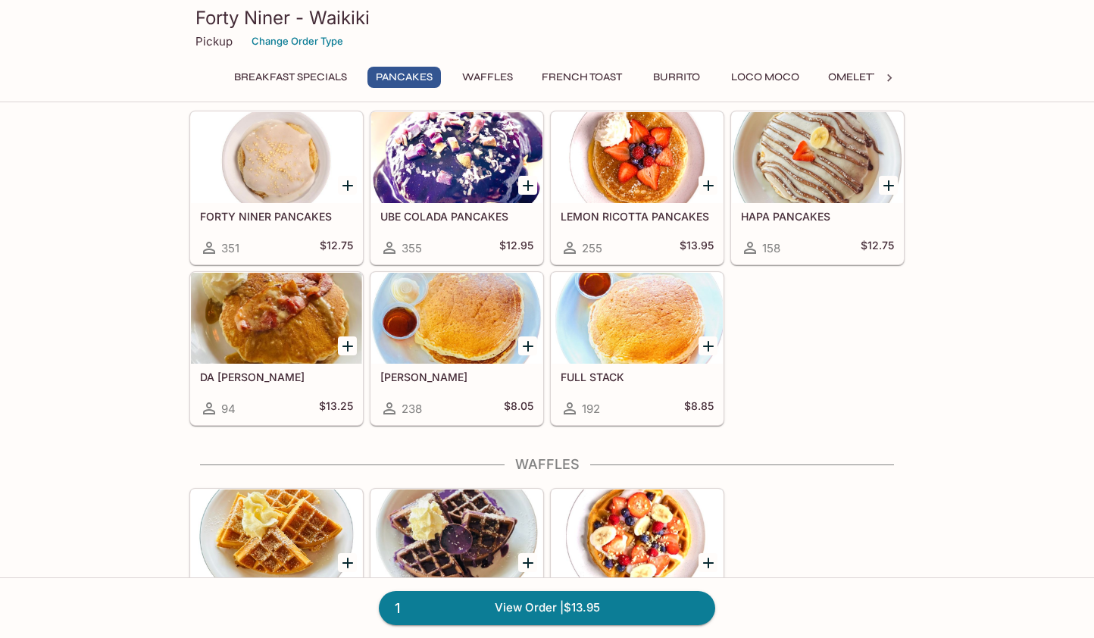
scroll to position [265, 0]
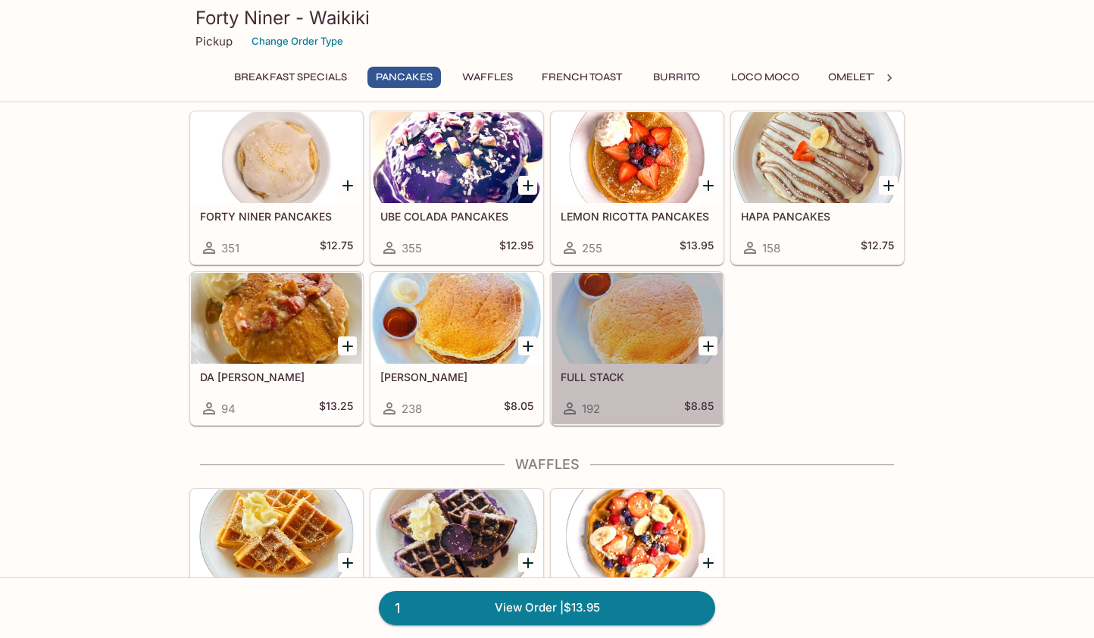
click at [632, 328] on div at bounding box center [637, 318] width 171 height 91
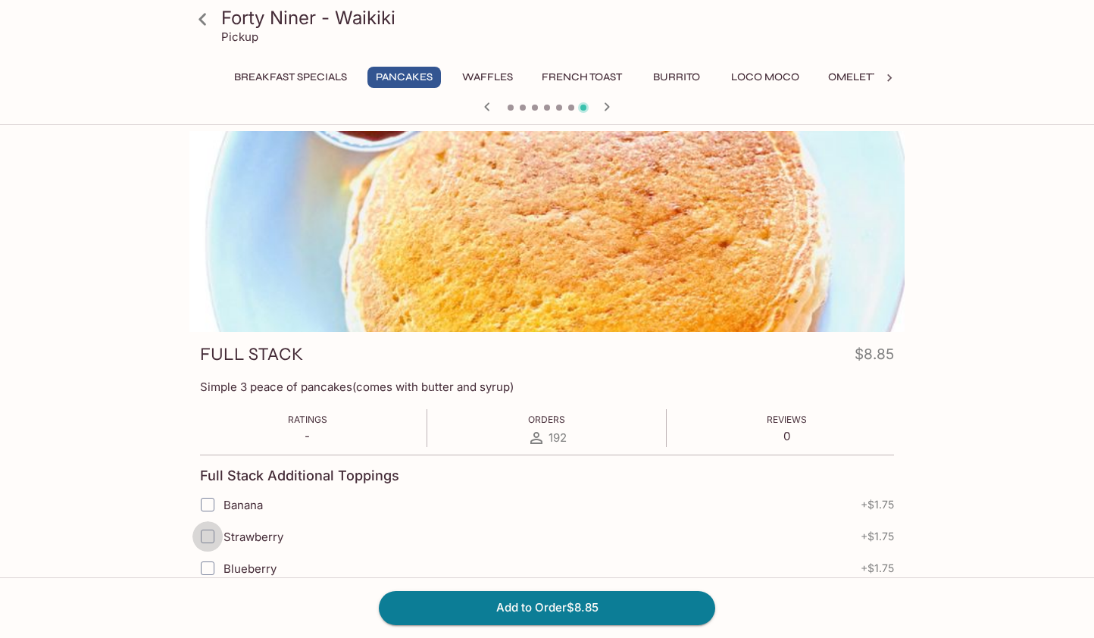
click at [205, 527] on input "Strawberry" at bounding box center [207, 536] width 30 height 30
checkbox input "true"
click at [202, 497] on input "Banana" at bounding box center [207, 505] width 30 height 30
checkbox input "true"
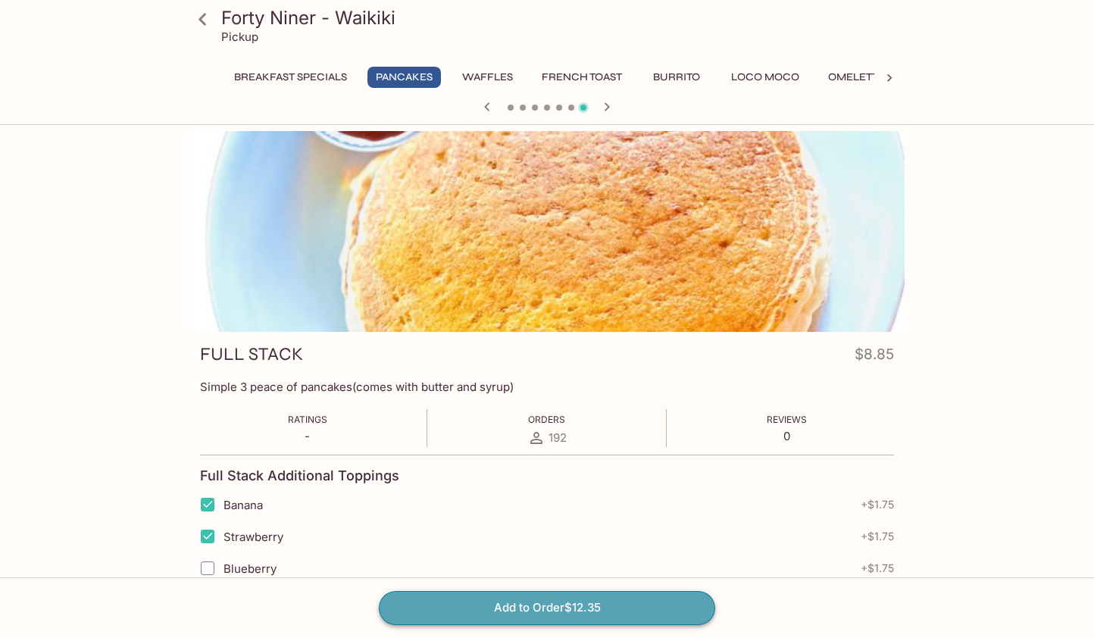
click at [523, 606] on button "Add to Order $12.35" at bounding box center [547, 607] width 336 height 33
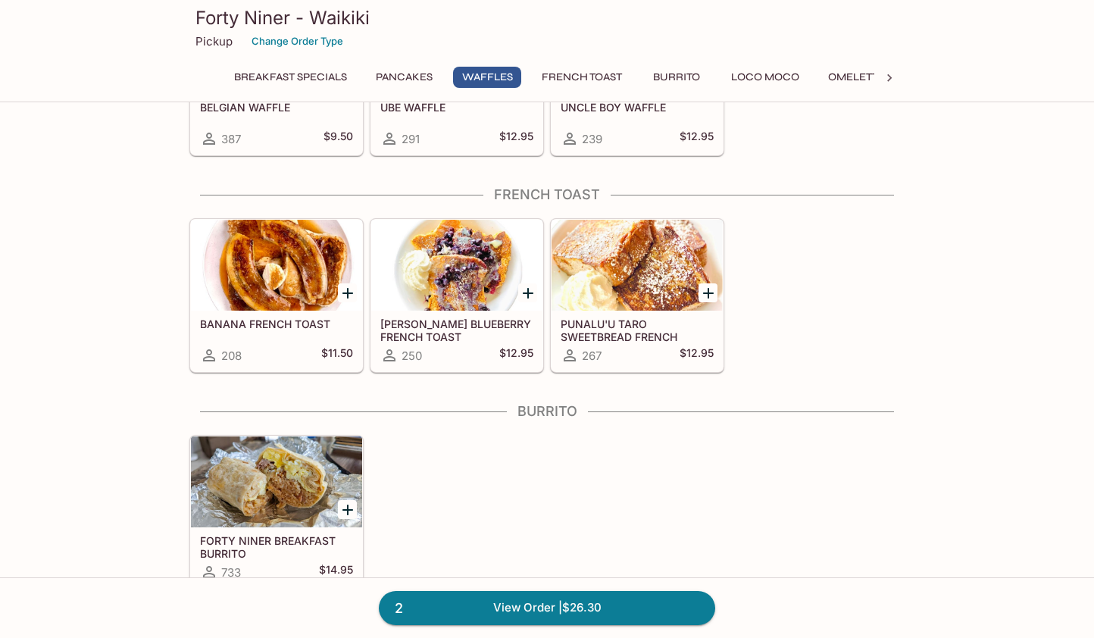
scroll to position [753, 0]
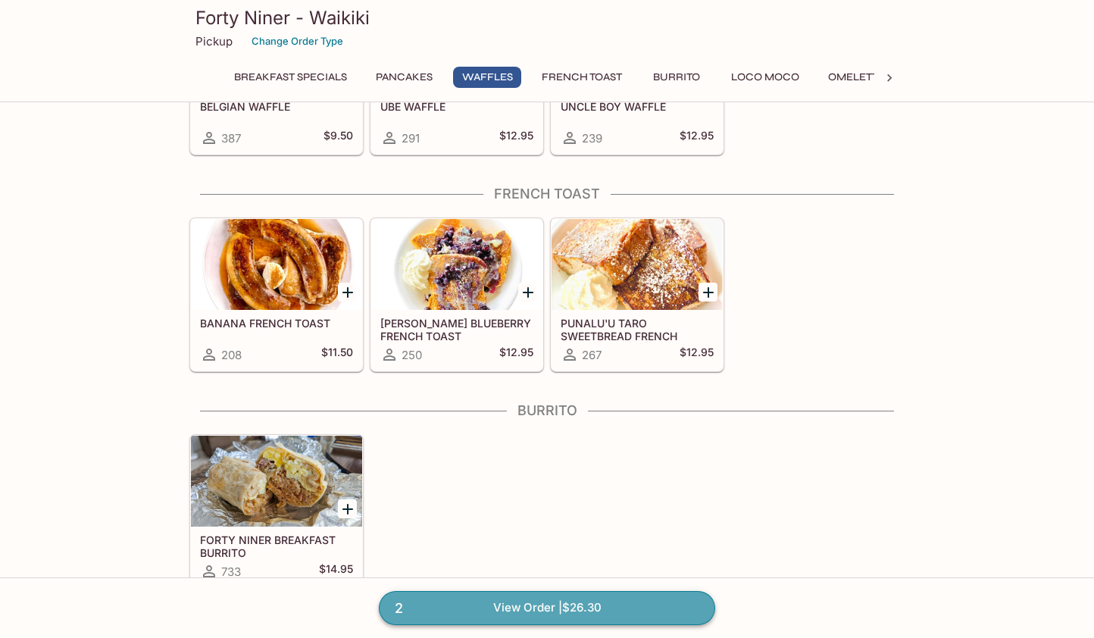
click at [500, 603] on link "2 View Order | $26.30" at bounding box center [547, 607] width 336 height 33
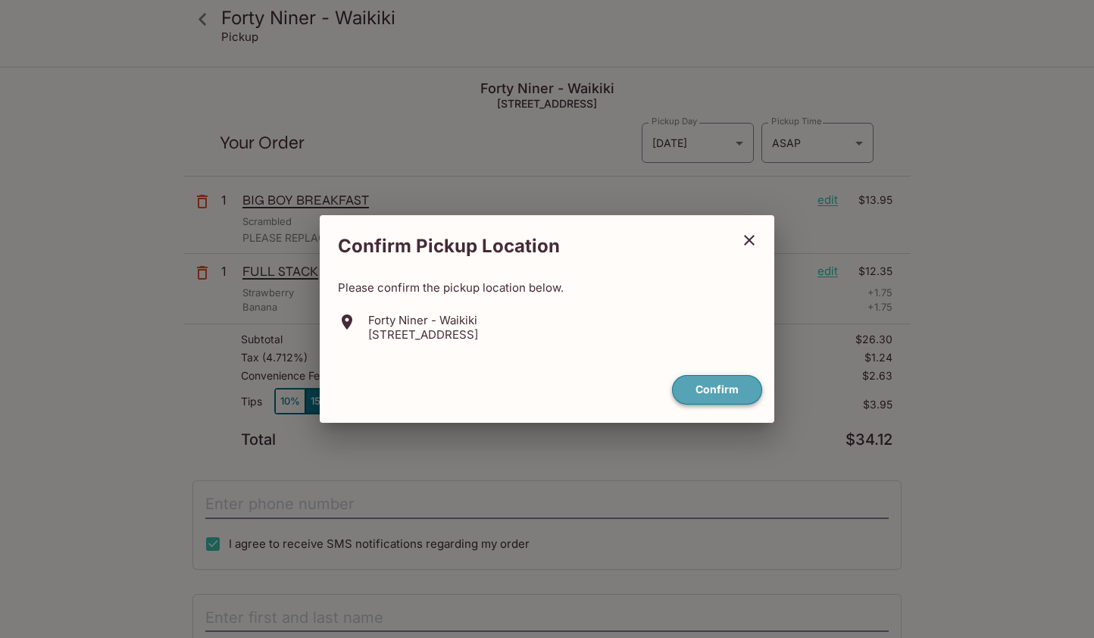
click at [703, 389] on button "Confirm" at bounding box center [717, 390] width 90 height 30
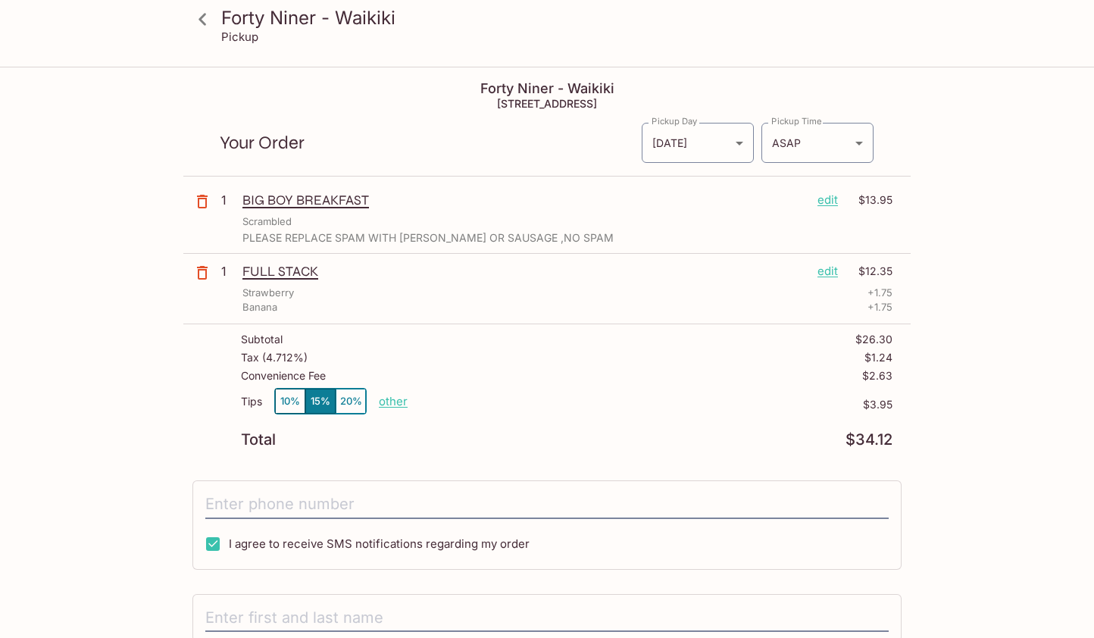
click at [396, 399] on p "other" at bounding box center [393, 401] width 29 height 14
click at [399, 397] on p "other" at bounding box center [393, 401] width 29 height 14
type input "0.00"
click at [398, 387] on div "Convenience Fee $2.63" at bounding box center [567, 379] width 652 height 18
click at [411, 440] on div "Total $30.17" at bounding box center [567, 440] width 652 height 14
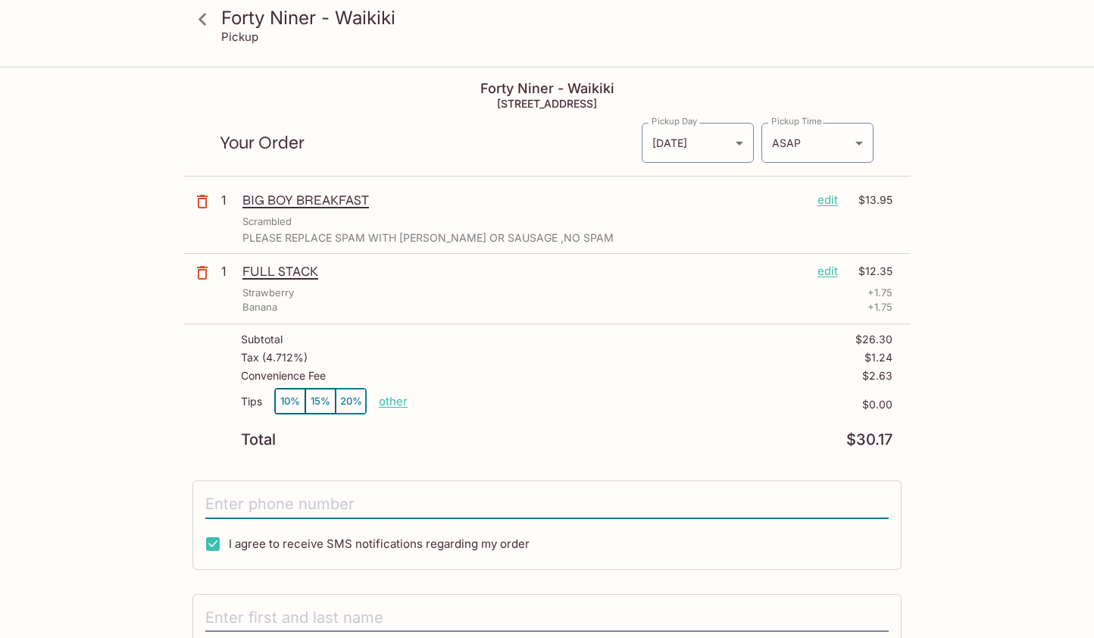
click at [318, 509] on input "tel" at bounding box center [547, 504] width 684 height 29
type input "[PHONE_NUMBER]"
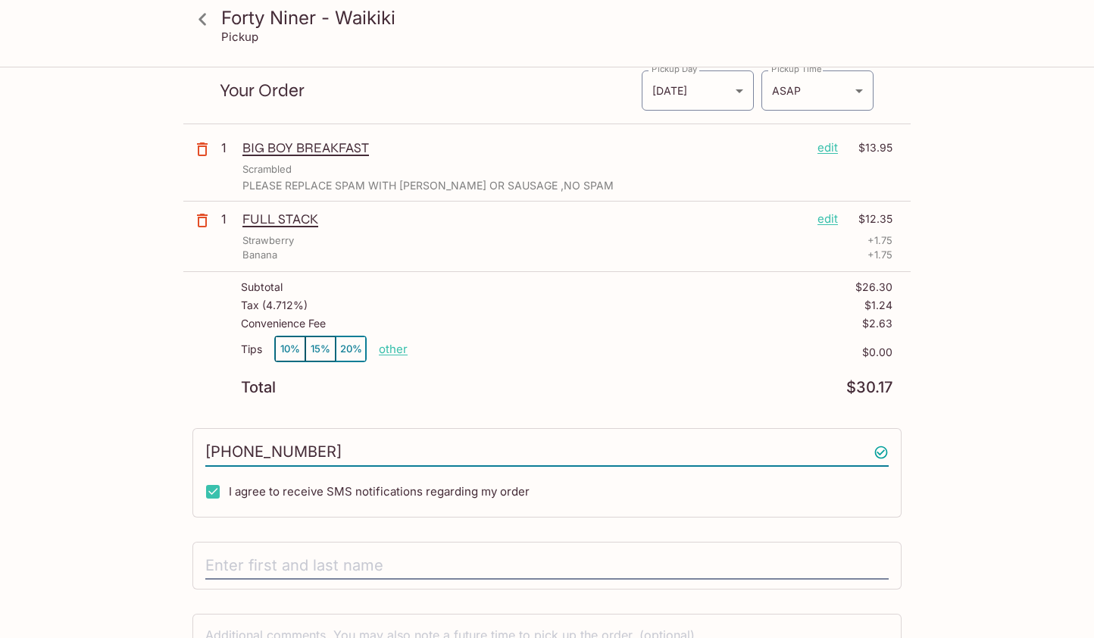
scroll to position [54, 0]
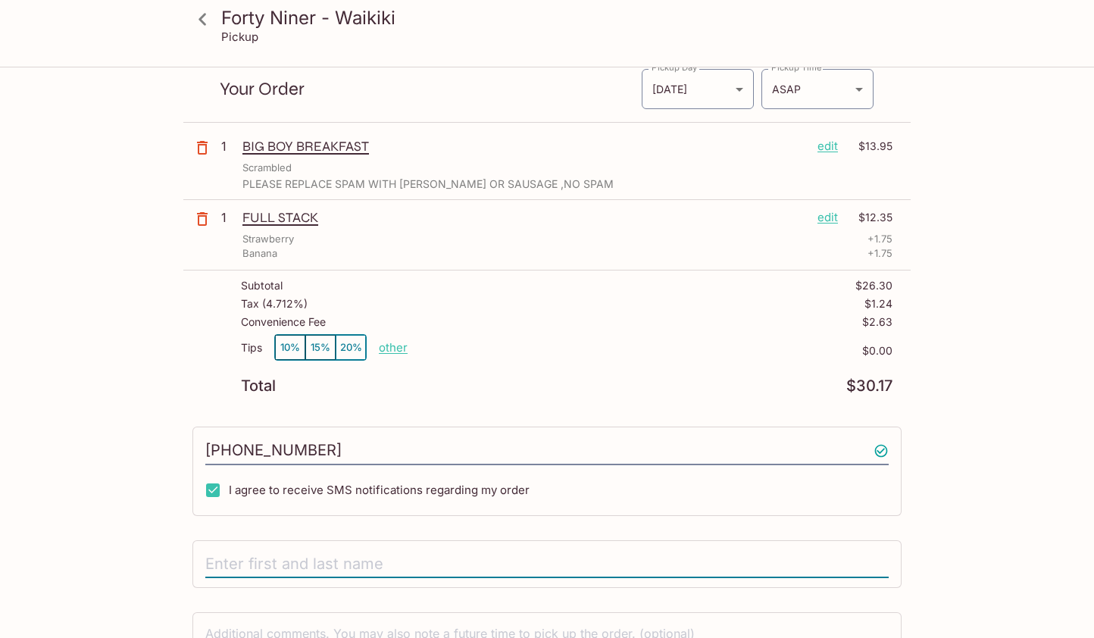
click at [326, 563] on input "text" at bounding box center [547, 564] width 684 height 29
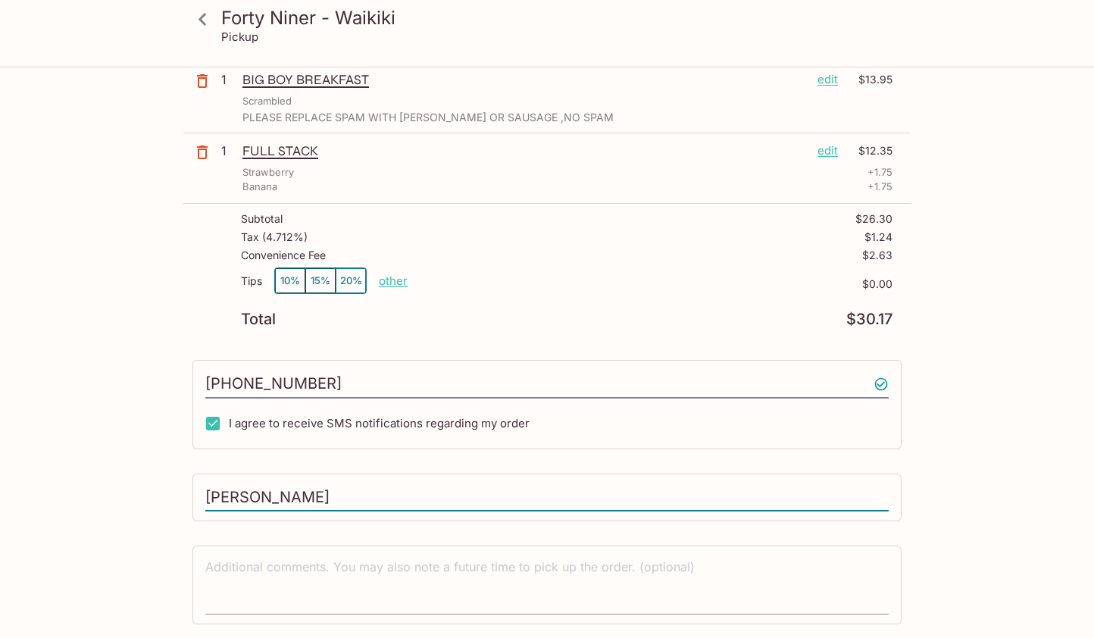
scroll to position [0, 0]
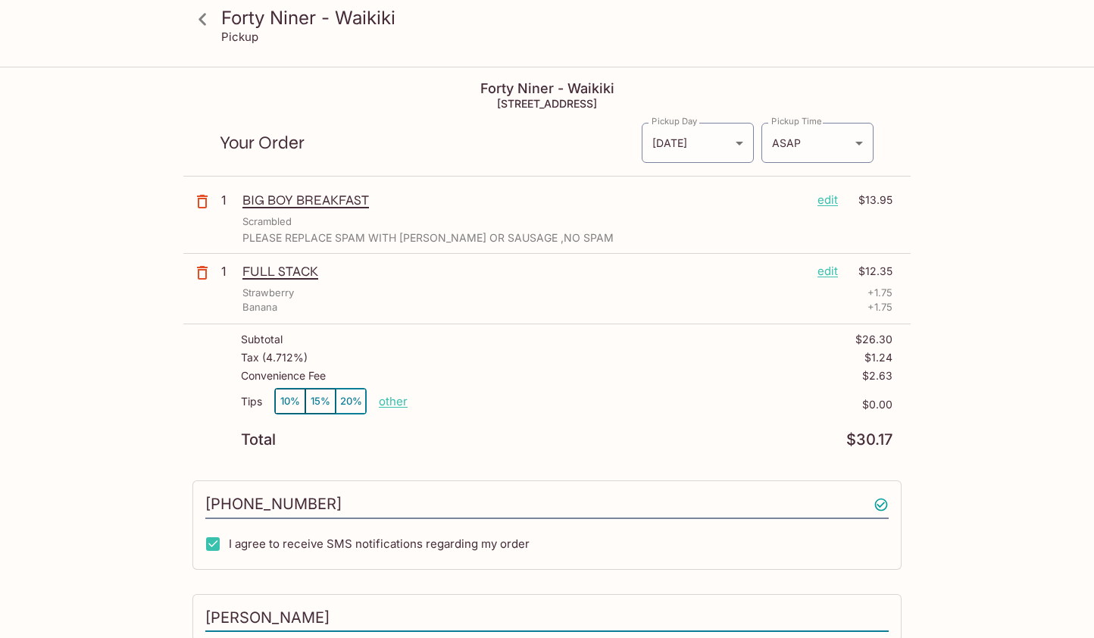
type input "[PERSON_NAME]"
click at [825, 277] on p "edit" at bounding box center [828, 271] width 20 height 17
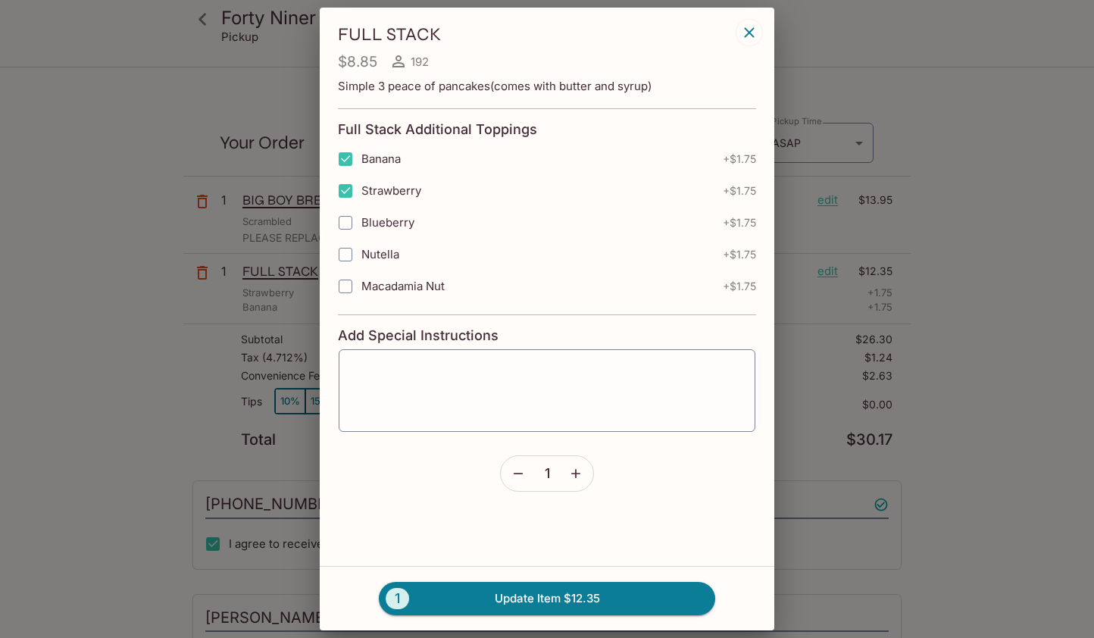
click at [346, 157] on input "Banana" at bounding box center [345, 159] width 30 height 30
checkbox input "false"
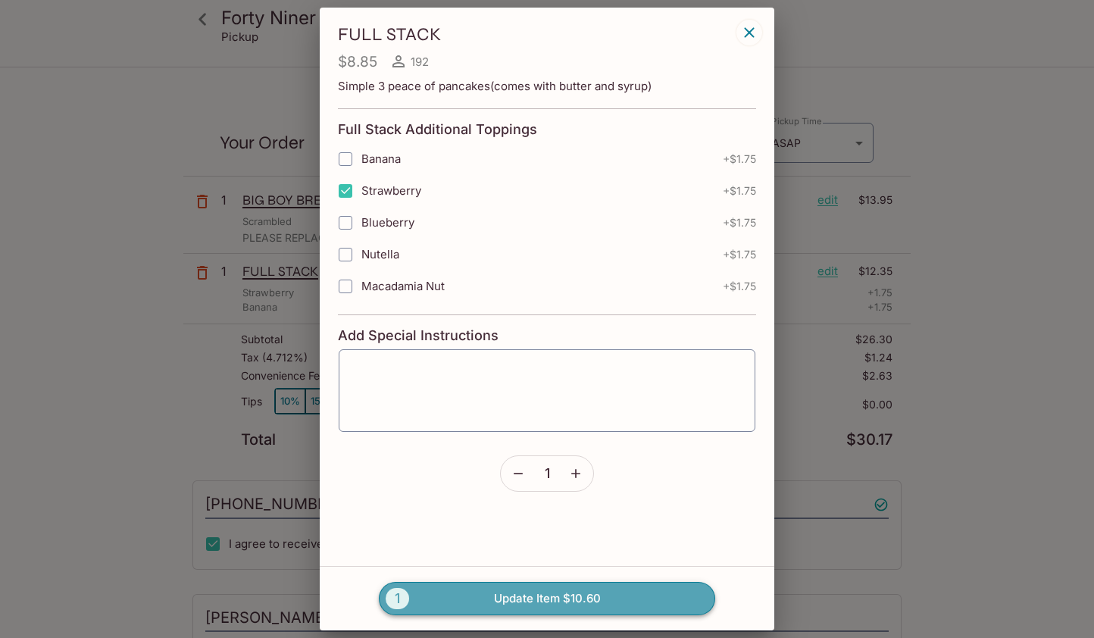
click at [494, 590] on button "1 Update Item $10.60" at bounding box center [547, 598] width 336 height 33
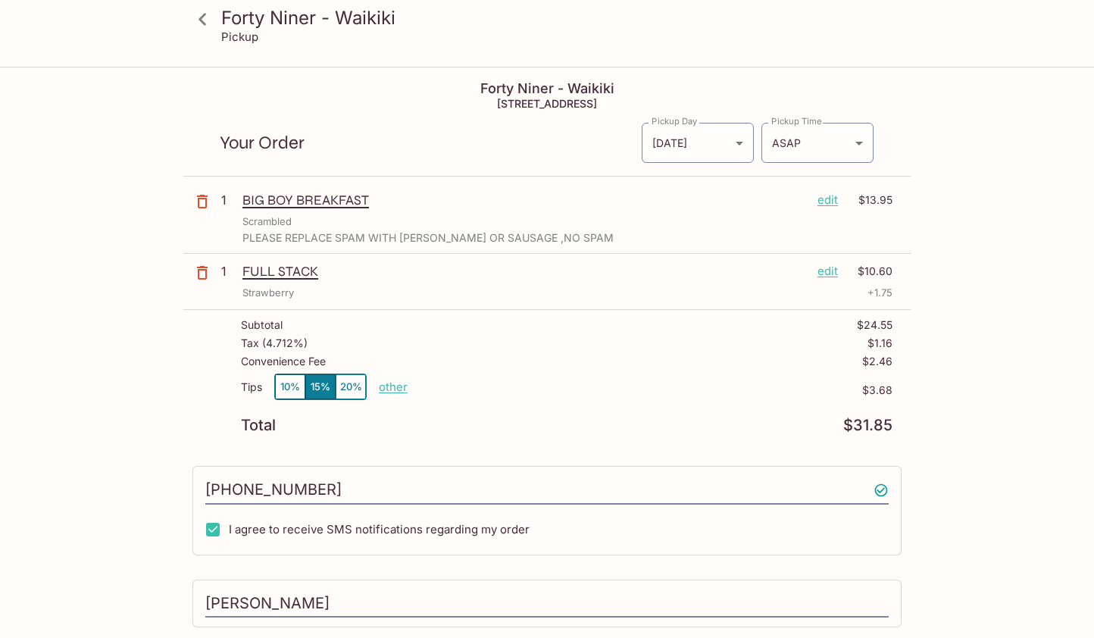
click at [399, 385] on p "other" at bounding box center [393, 387] width 29 height 14
type input "0.00"
click at [529, 422] on div "Total $31.85" at bounding box center [567, 425] width 652 height 14
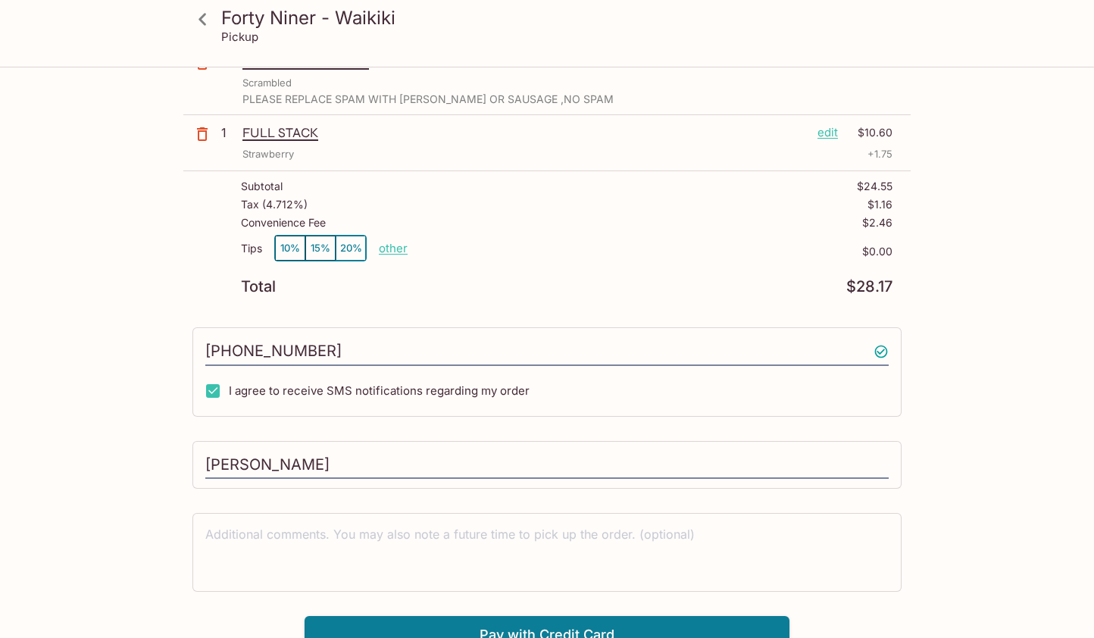
scroll to position [155, 0]
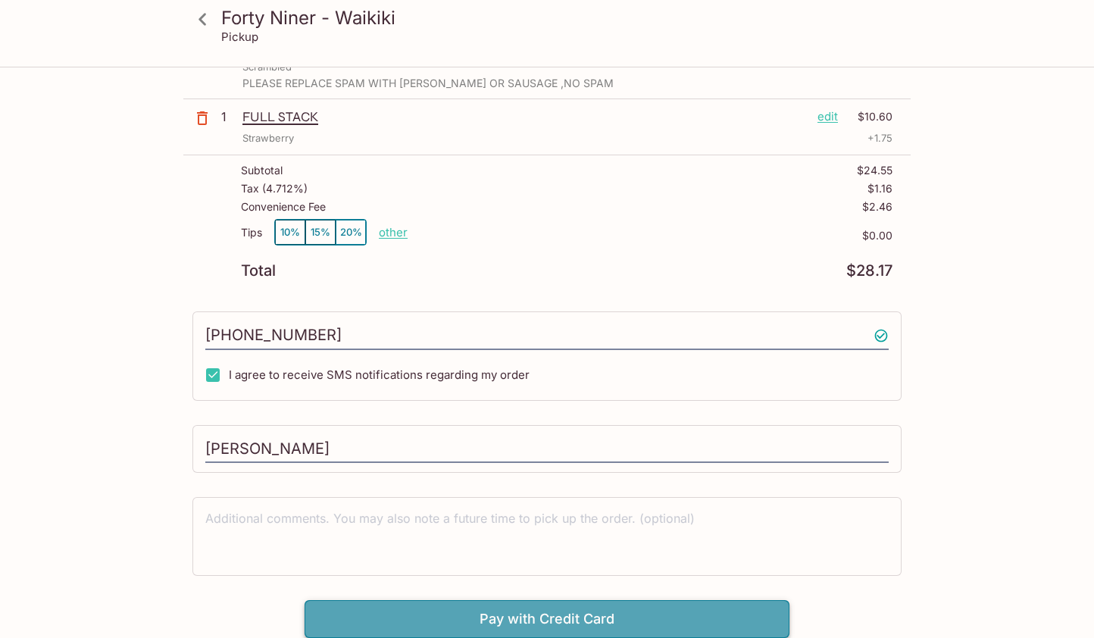
click at [499, 616] on button "Pay with Credit Card" at bounding box center [547, 619] width 485 height 38
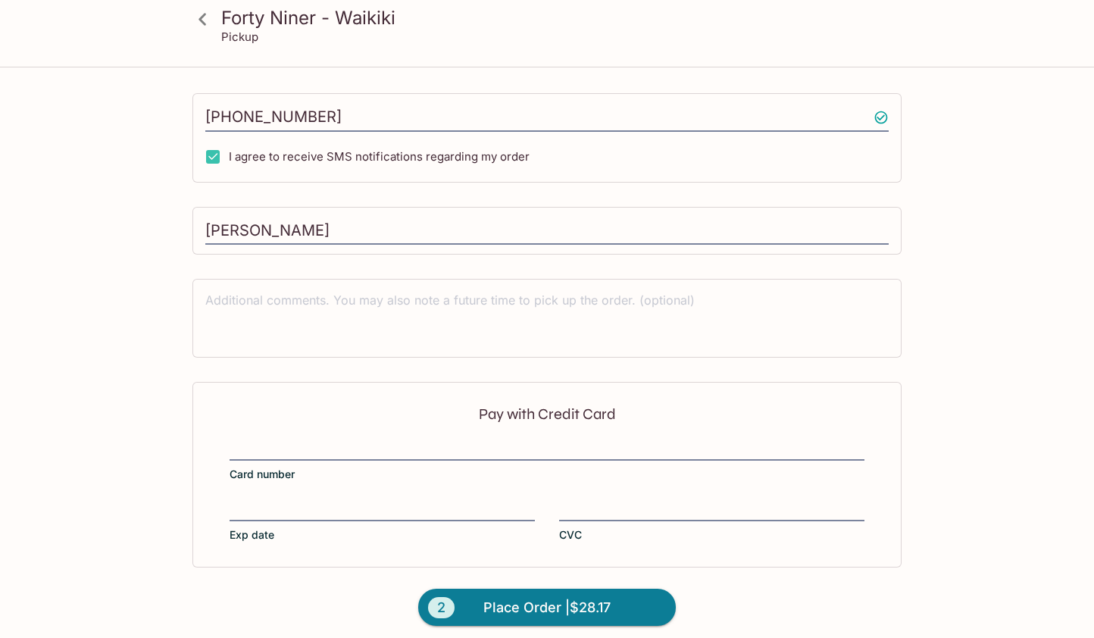
scroll to position [382, 0]
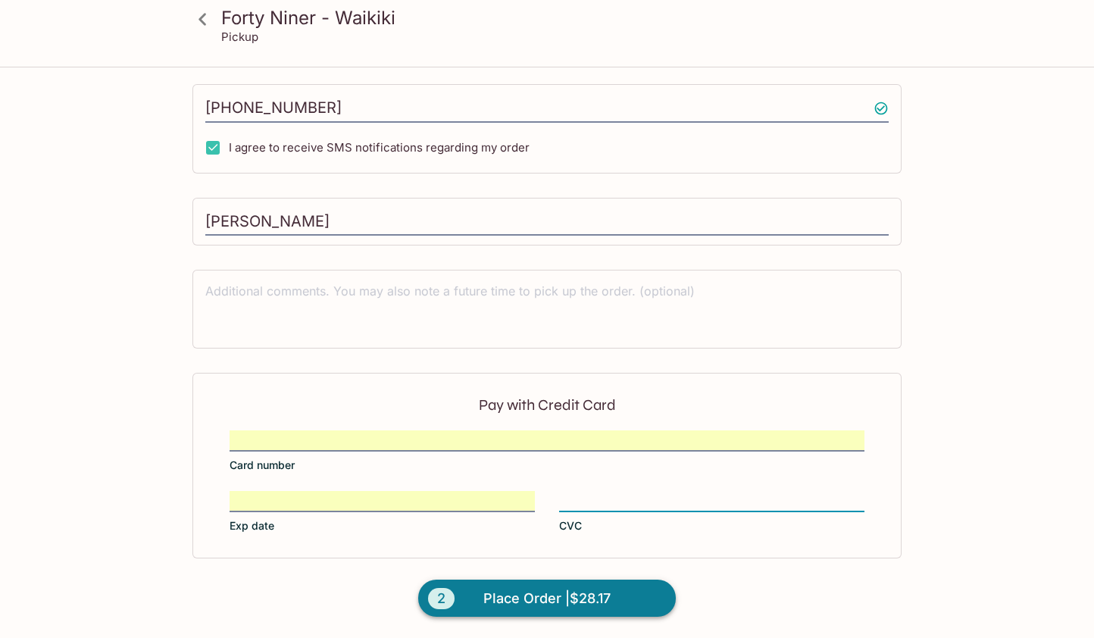
click at [499, 592] on span "Place Order | $28.17" at bounding box center [547, 599] width 127 height 24
